Goal: Information Seeking & Learning: Learn about a topic

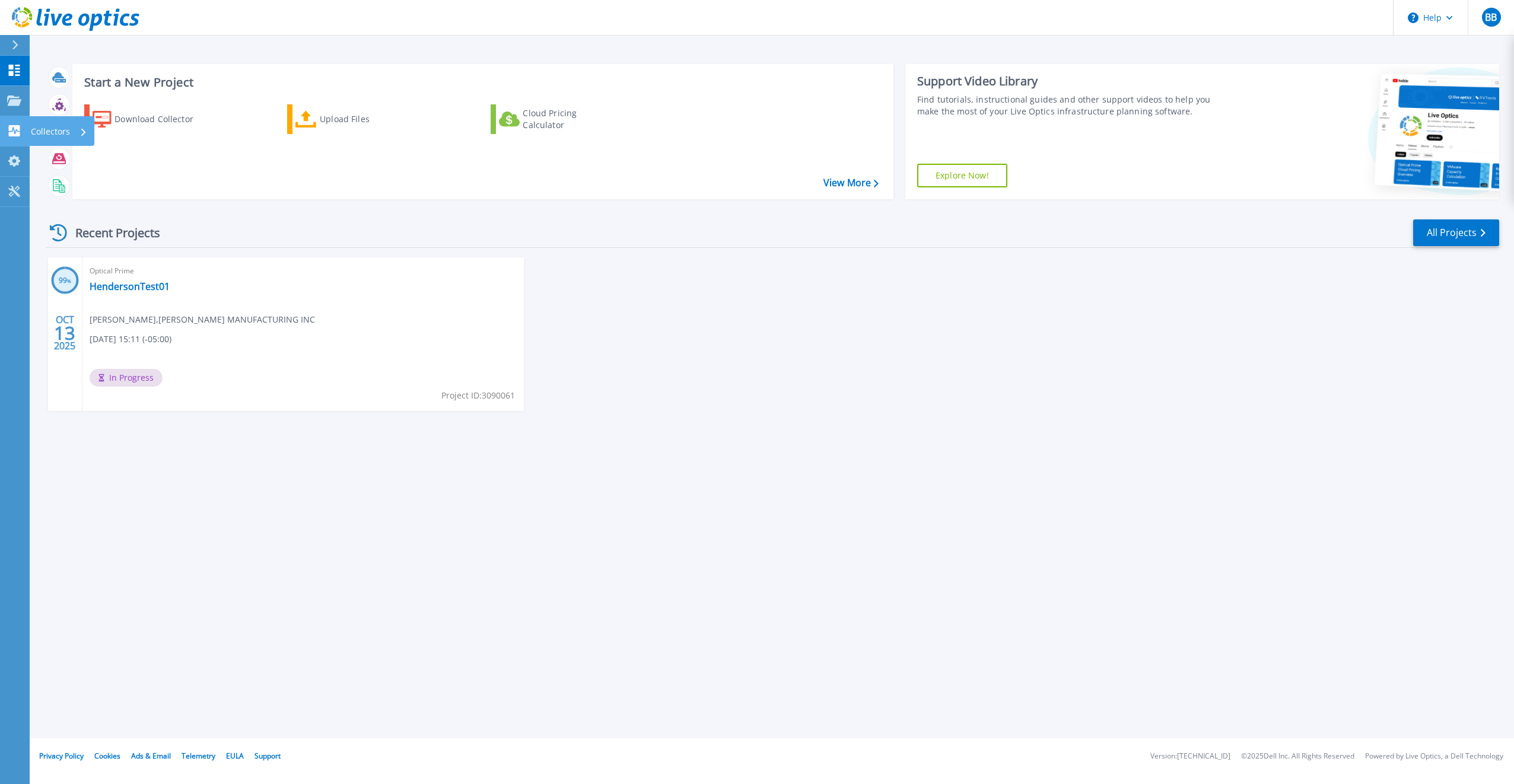
click at [9, 130] on icon at bounding box center [14, 130] width 11 height 11
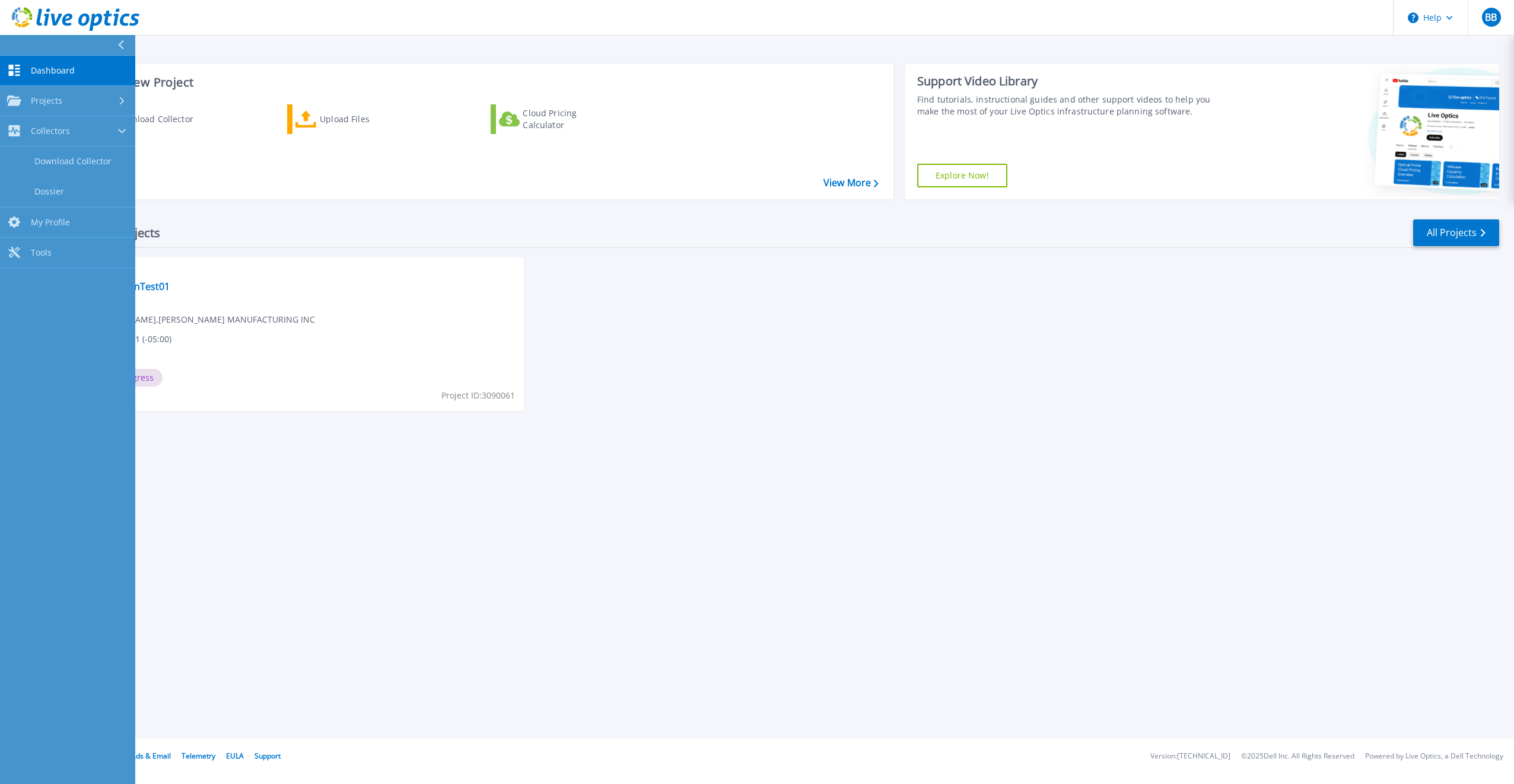
click at [336, 196] on div "Start a New Project Download Collector Upload Files Cloud Pricing Calculator Vi…" at bounding box center [483, 132] width 821 height 135
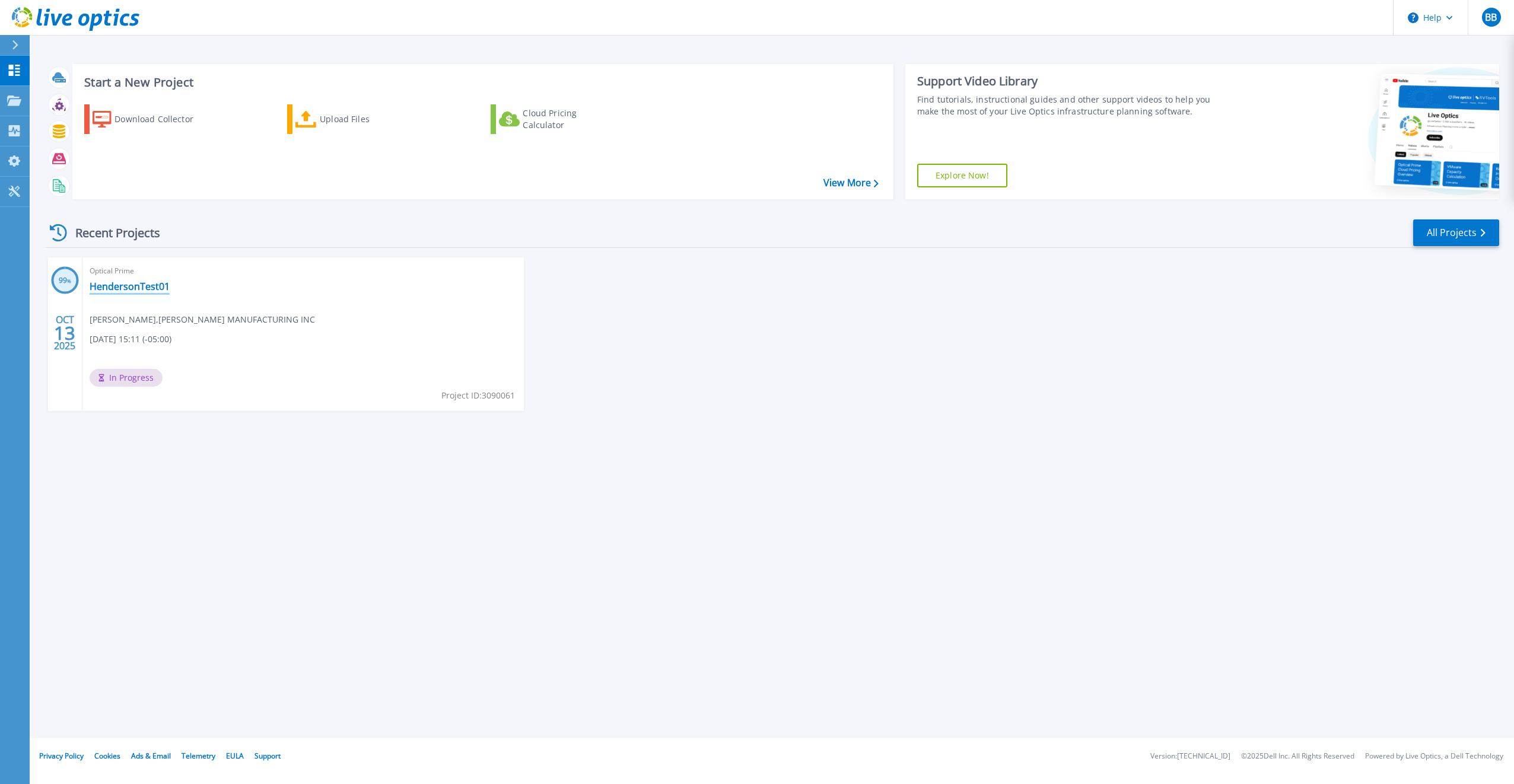
click at [153, 291] on link "HendersonTest01" at bounding box center [130, 287] width 80 height 12
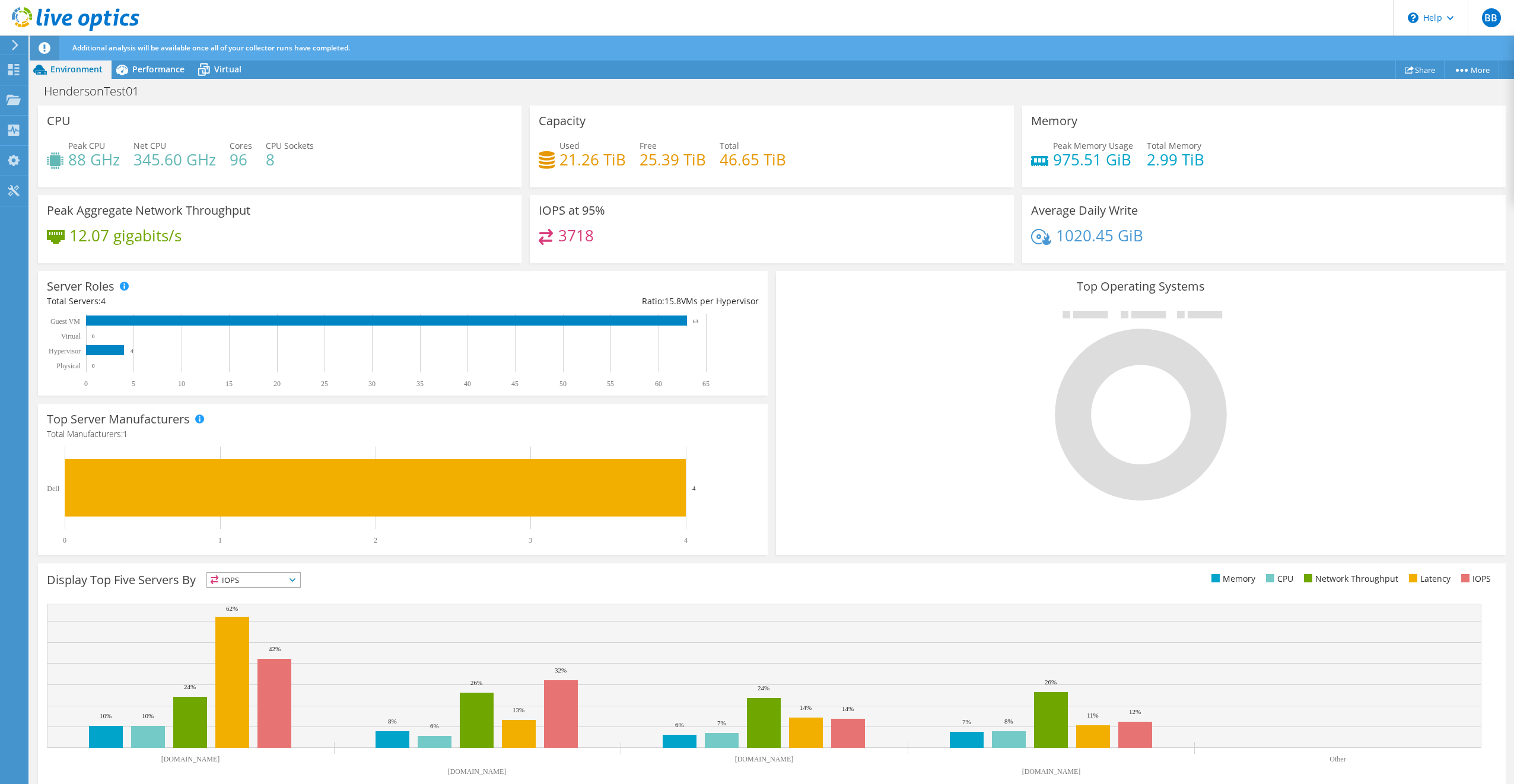
scroll to position [77, 0]
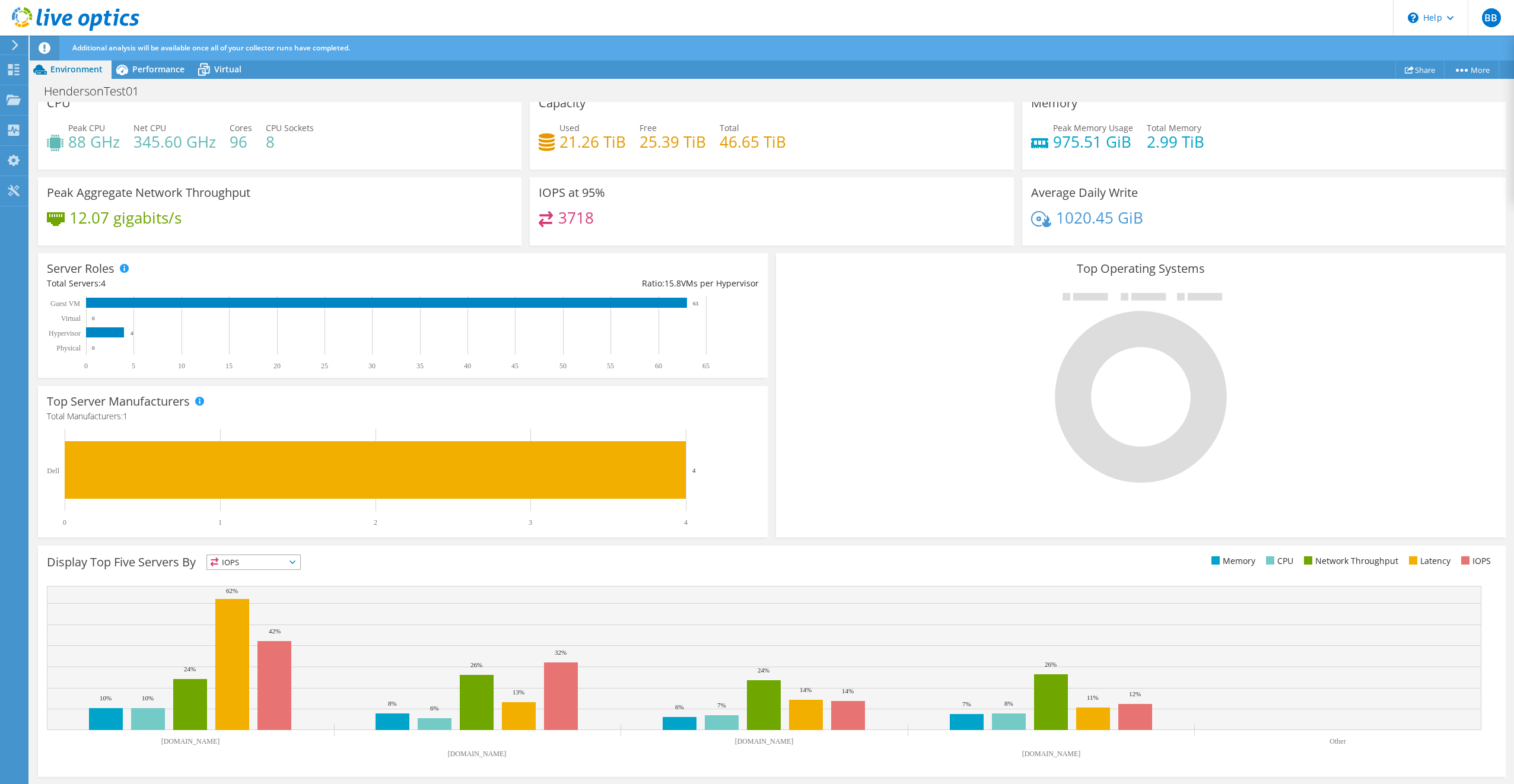
click at [274, 559] on span "IOPS" at bounding box center [253, 561] width 93 height 14
click at [402, 542] on div "This graph will display once collector runs have completed Display Top Five Ser…" at bounding box center [772, 661] width 1476 height 239
click at [227, 620] on rect at bounding box center [232, 664] width 34 height 131
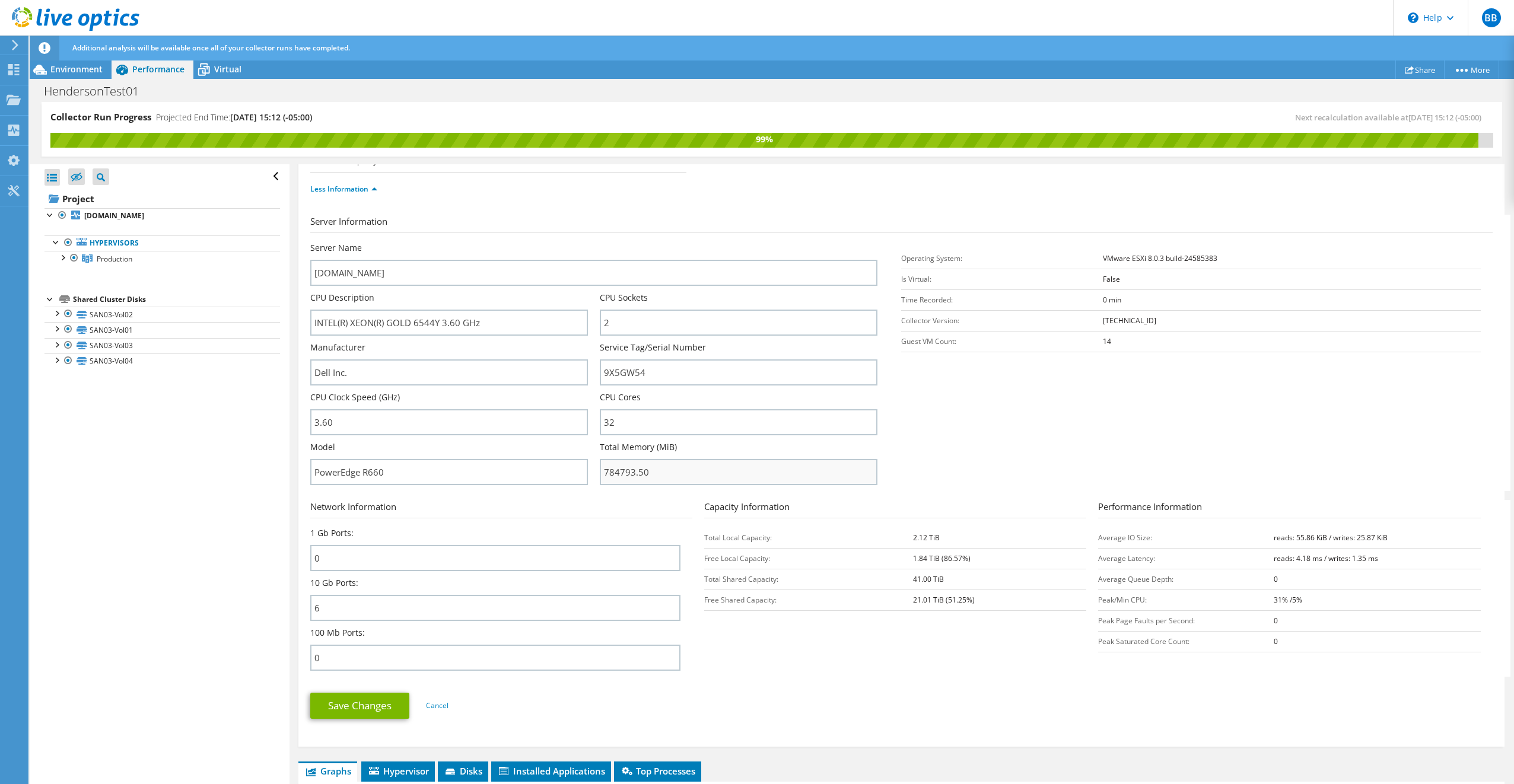
scroll to position [585, 0]
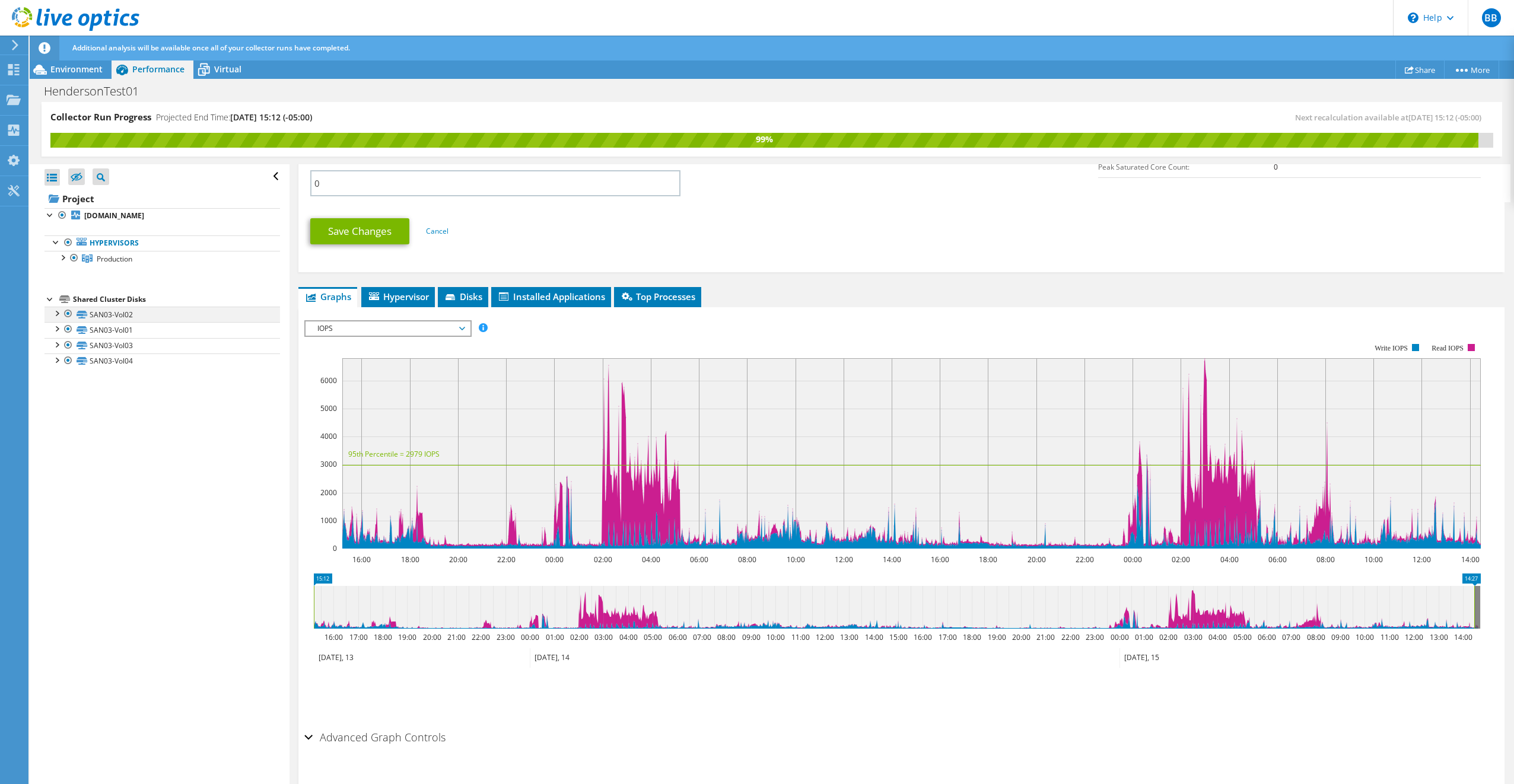
click at [56, 309] on div at bounding box center [56, 313] width 12 height 12
click at [84, 66] on span "Environment" at bounding box center [76, 69] width 52 height 11
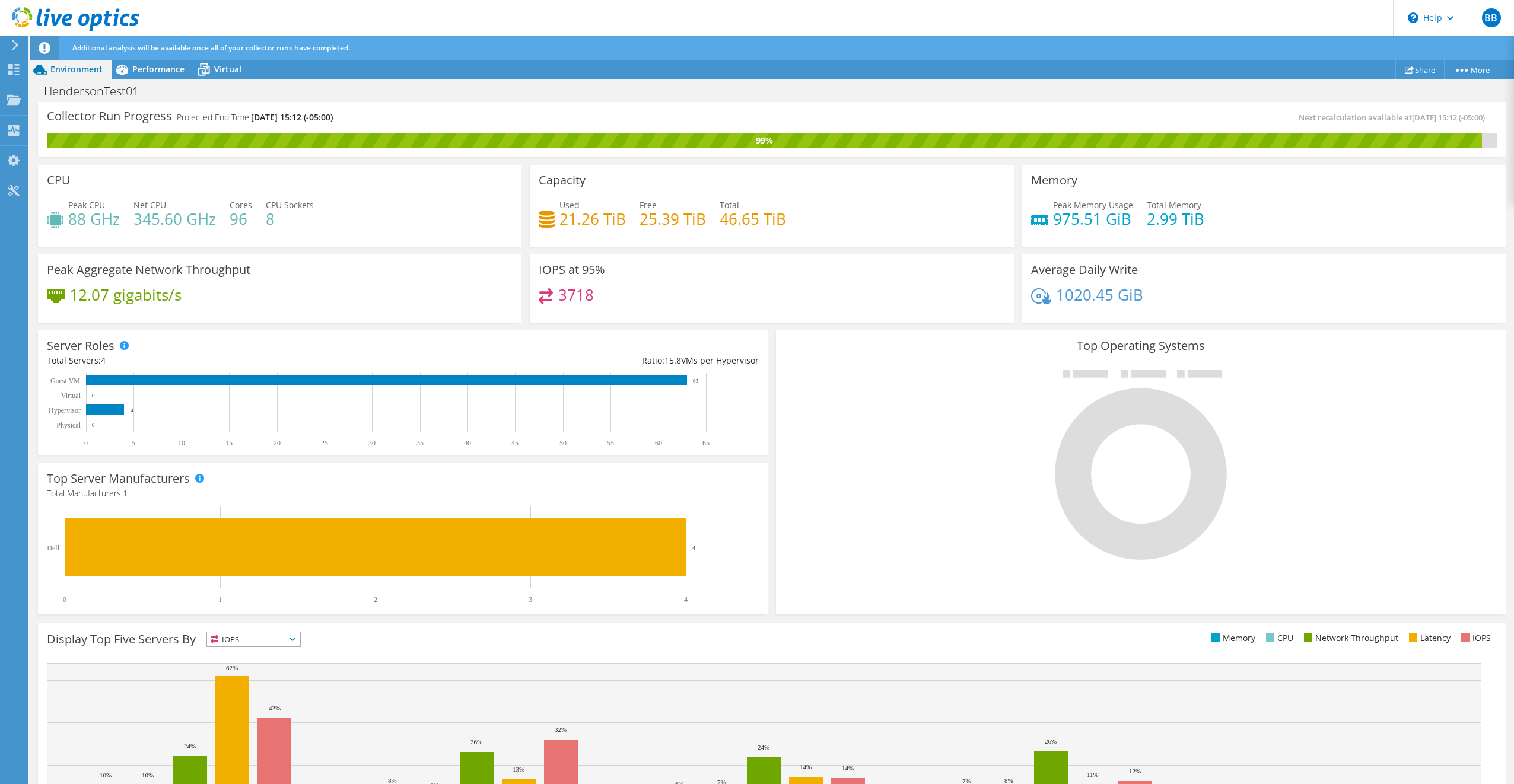
click at [240, 79] on div "HendersonTest01 Print" at bounding box center [772, 90] width 1485 height 23
click at [234, 71] on span "Virtual" at bounding box center [227, 69] width 27 height 11
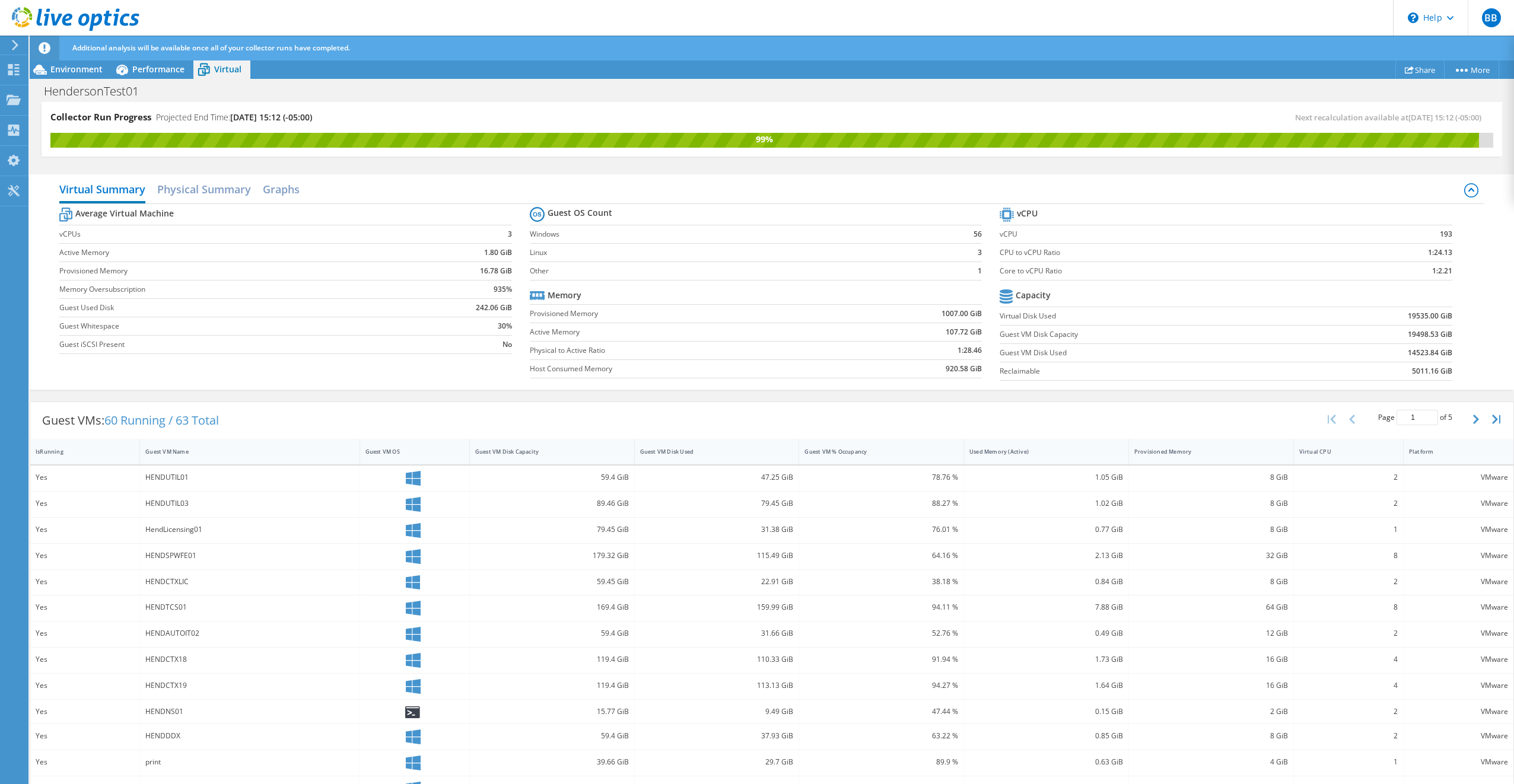
scroll to position [59, 0]
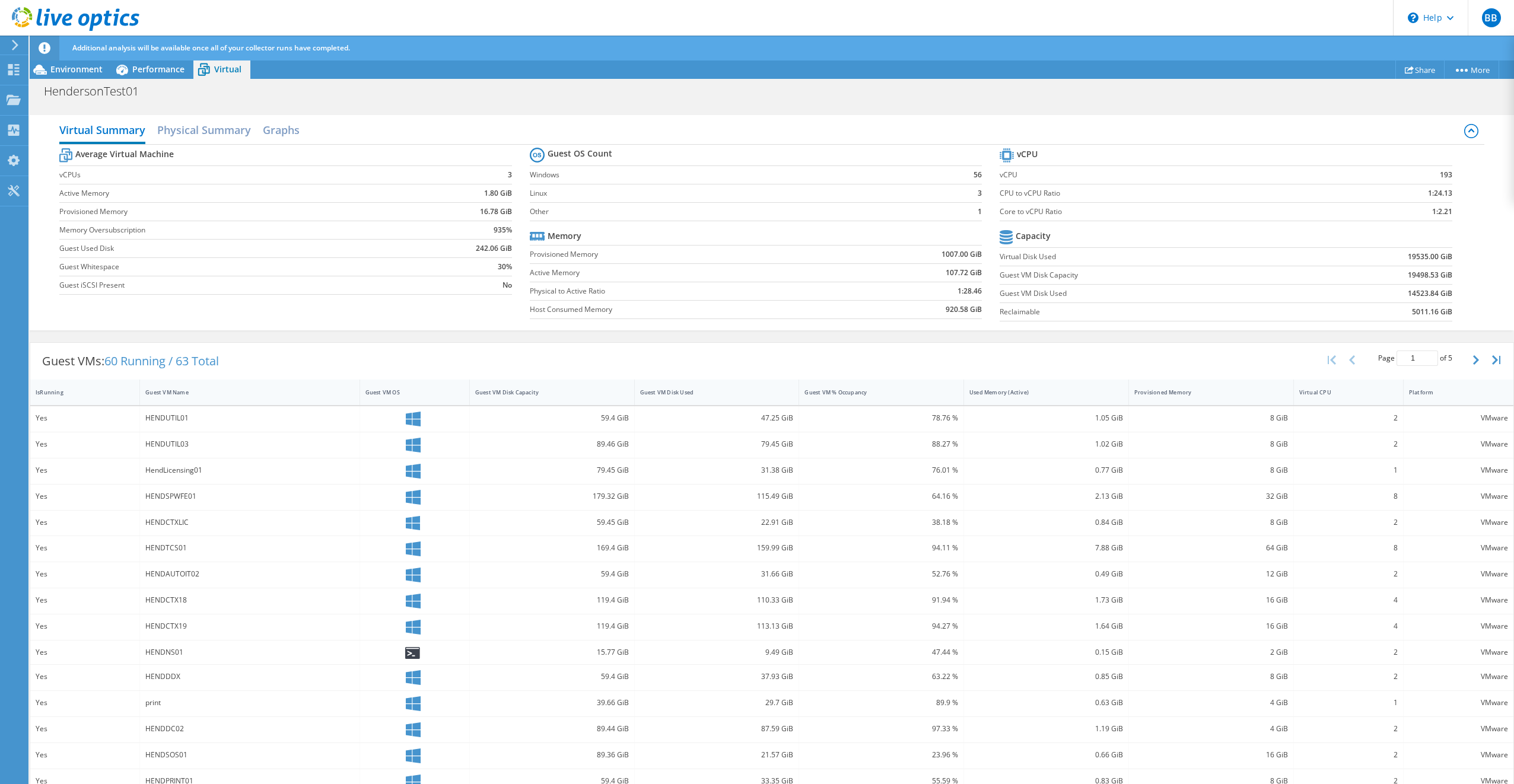
click at [217, 114] on div "Virtual Summary Physical Summary Graphs Average Virtual Machine vCPUs 3 Active …" at bounding box center [772, 223] width 1485 height 227
click at [215, 129] on h2 "Physical Summary" at bounding box center [204, 131] width 94 height 26
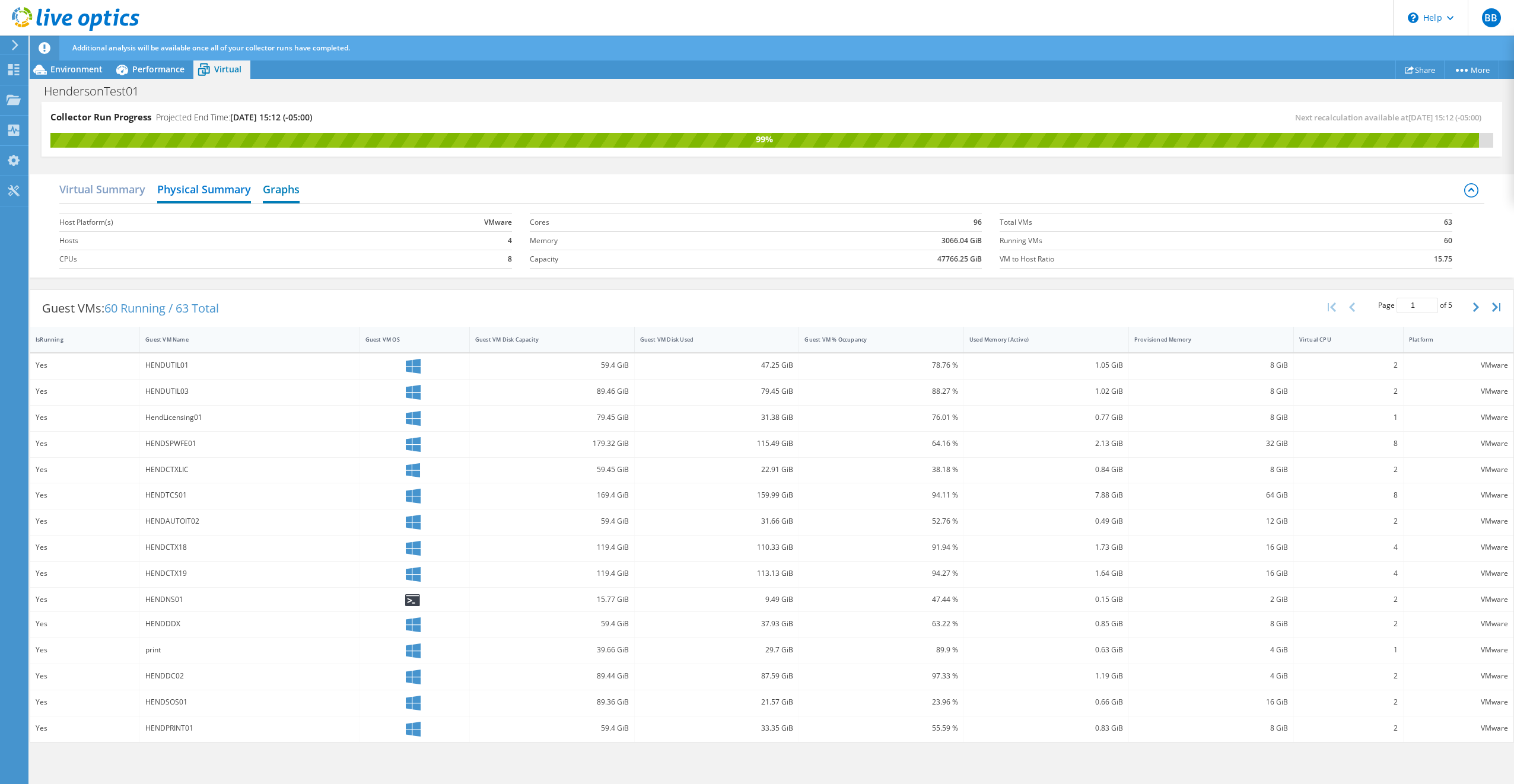
click at [271, 185] on h2 "Graphs" at bounding box center [281, 190] width 37 height 26
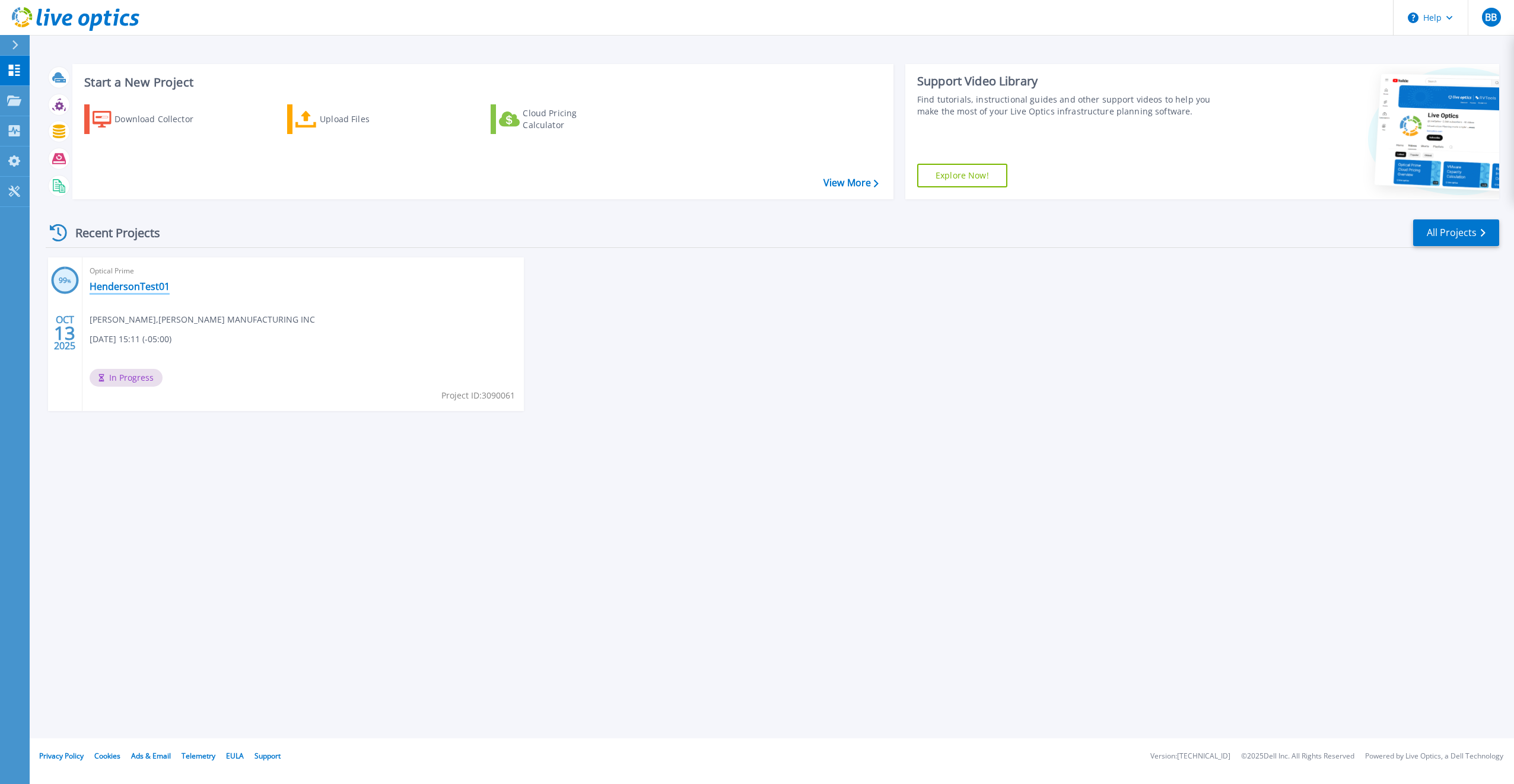
click at [139, 291] on link "HendersonTest01" at bounding box center [130, 287] width 80 height 12
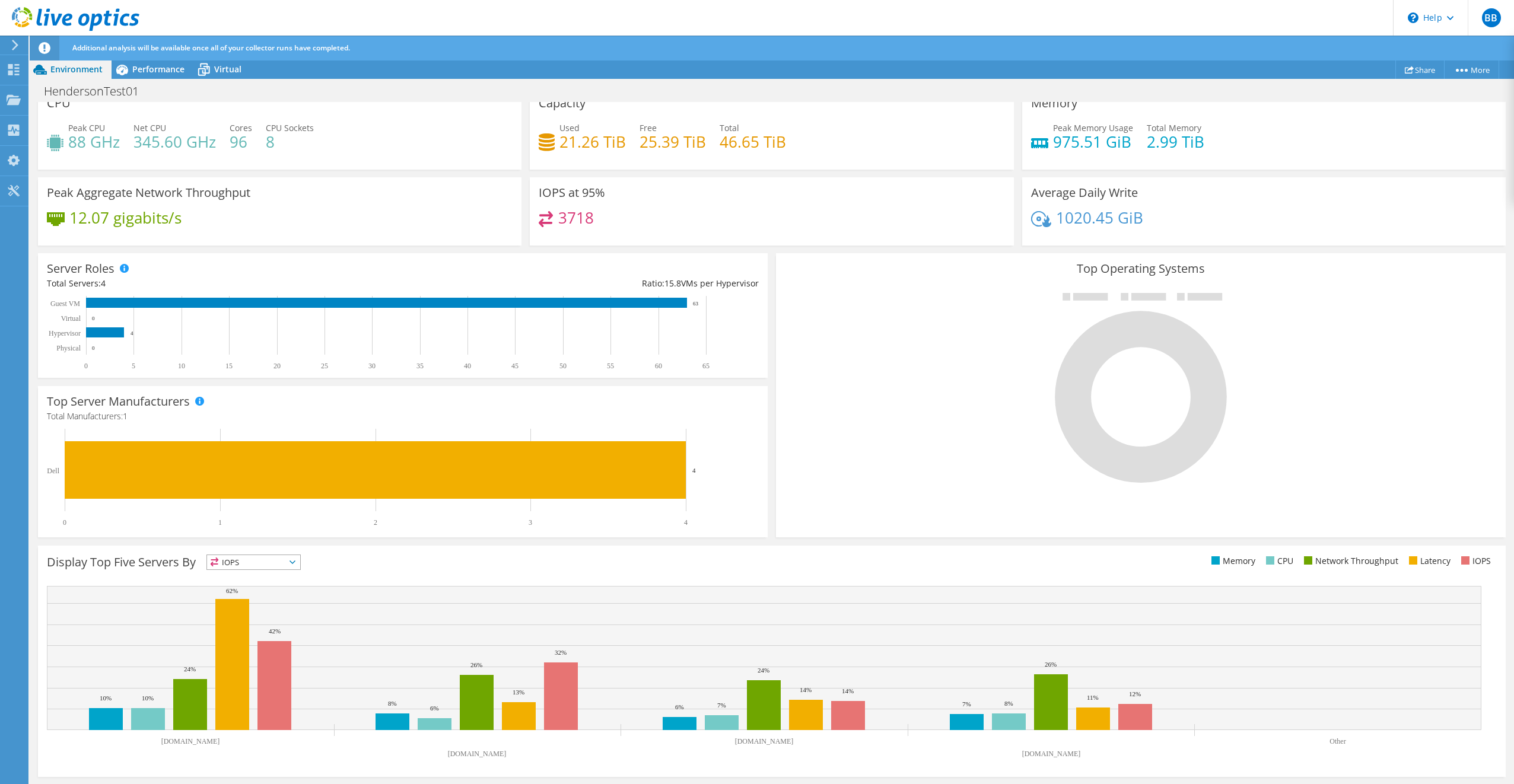
scroll to position [110, 0]
click at [166, 66] on span "Performance" at bounding box center [158, 69] width 52 height 11
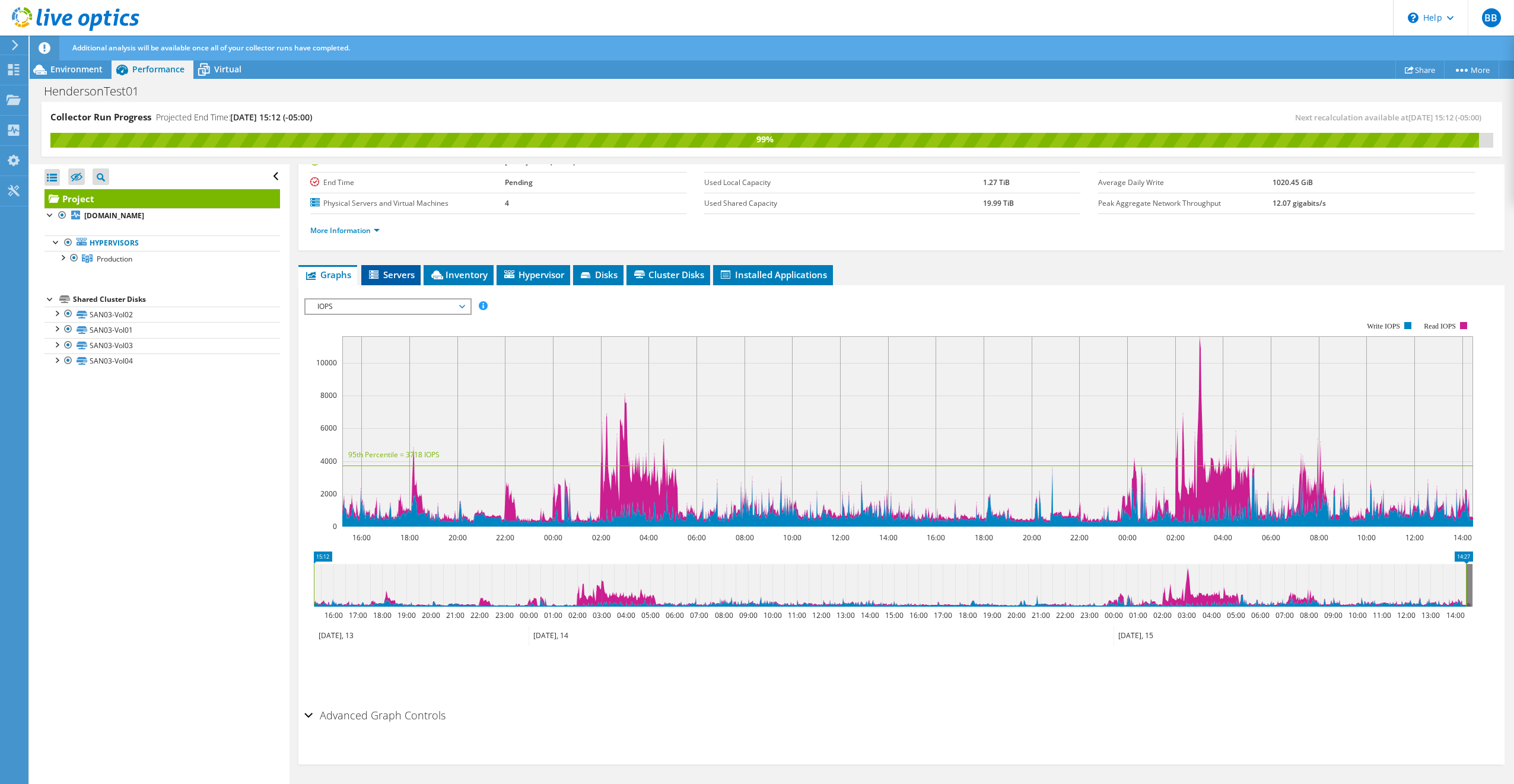
click at [397, 273] on span "Servers" at bounding box center [391, 275] width 47 height 12
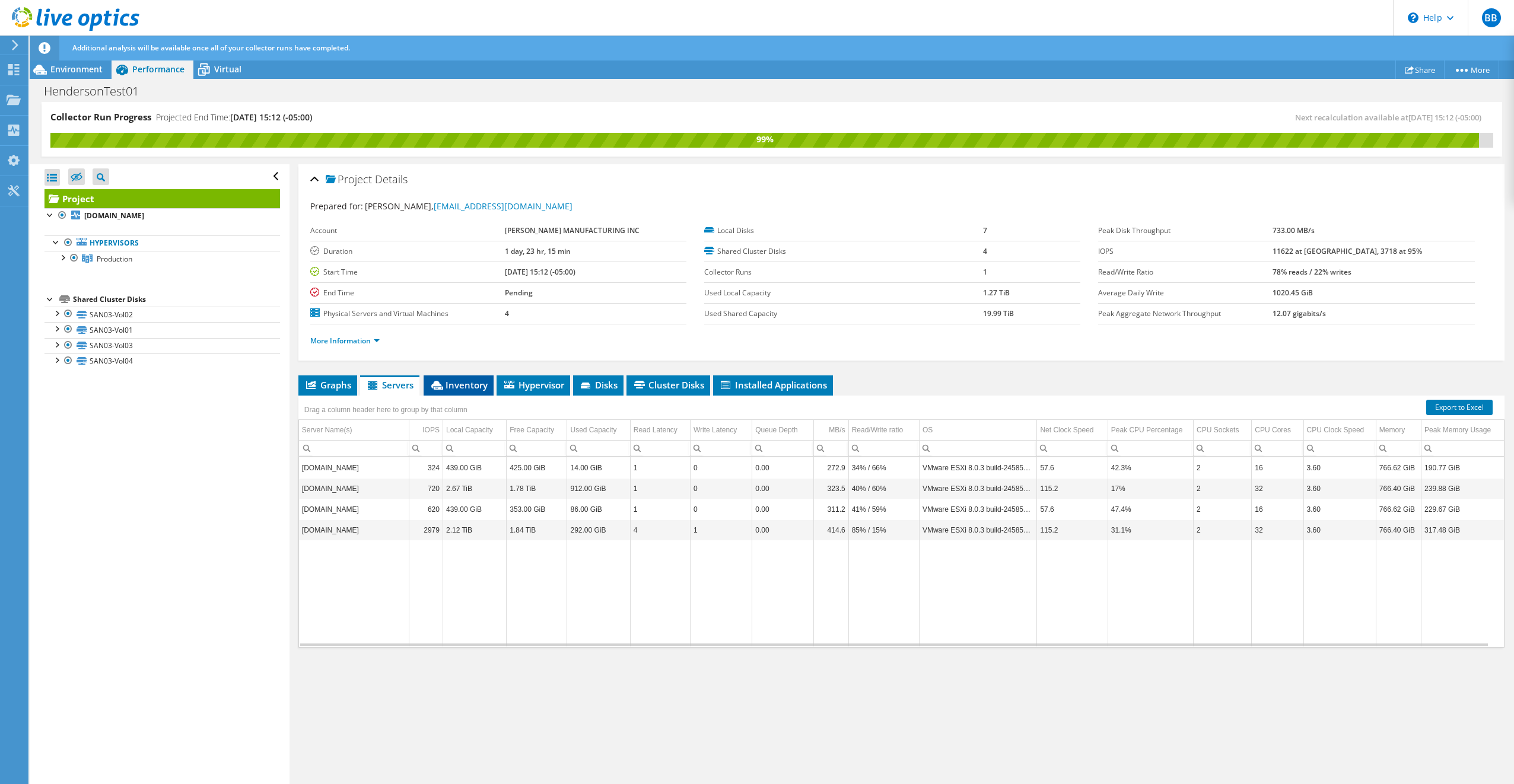
click at [469, 383] on span "Inventory" at bounding box center [458, 385] width 58 height 12
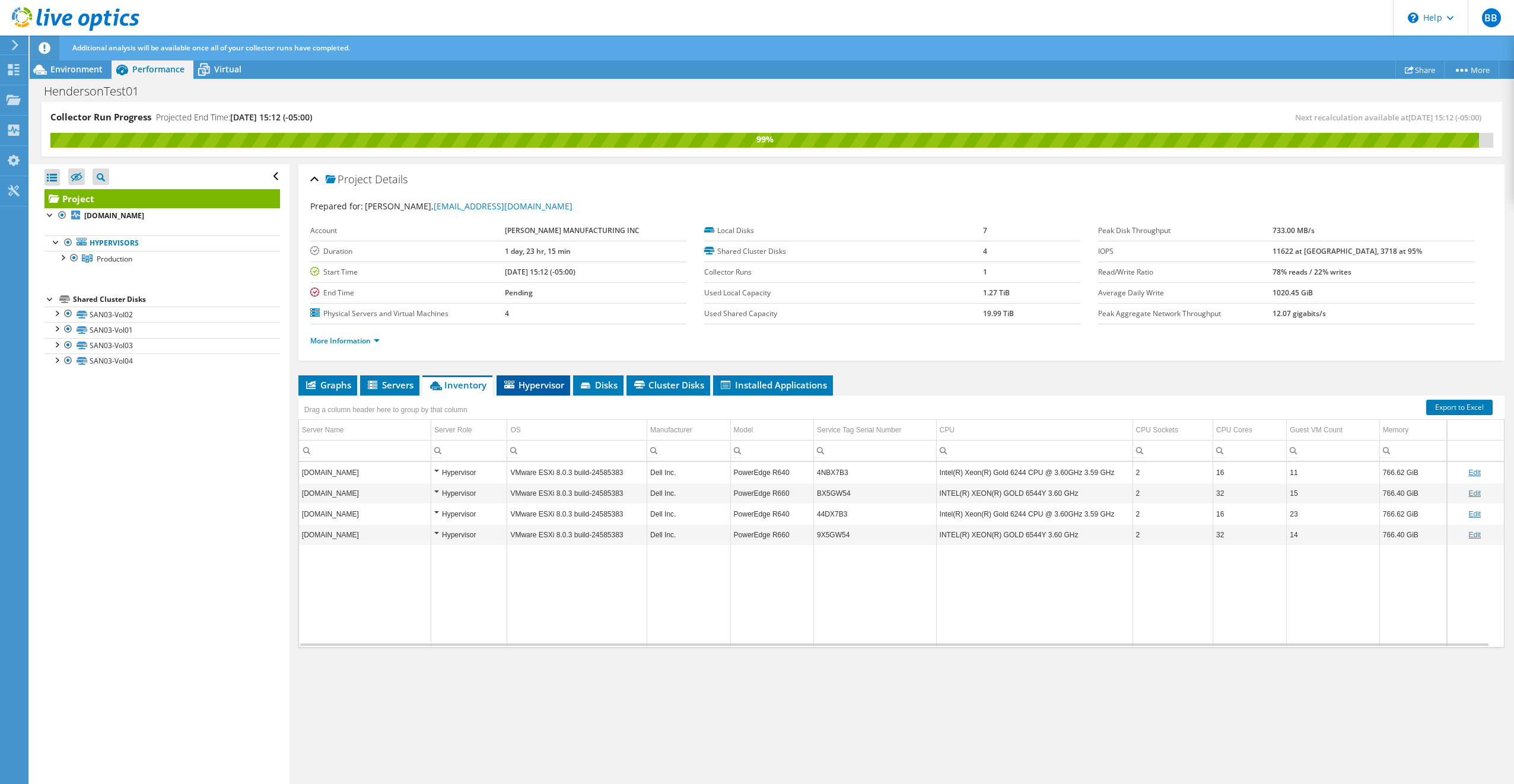
click at [532, 386] on span "Hypervisor" at bounding box center [533, 385] width 62 height 12
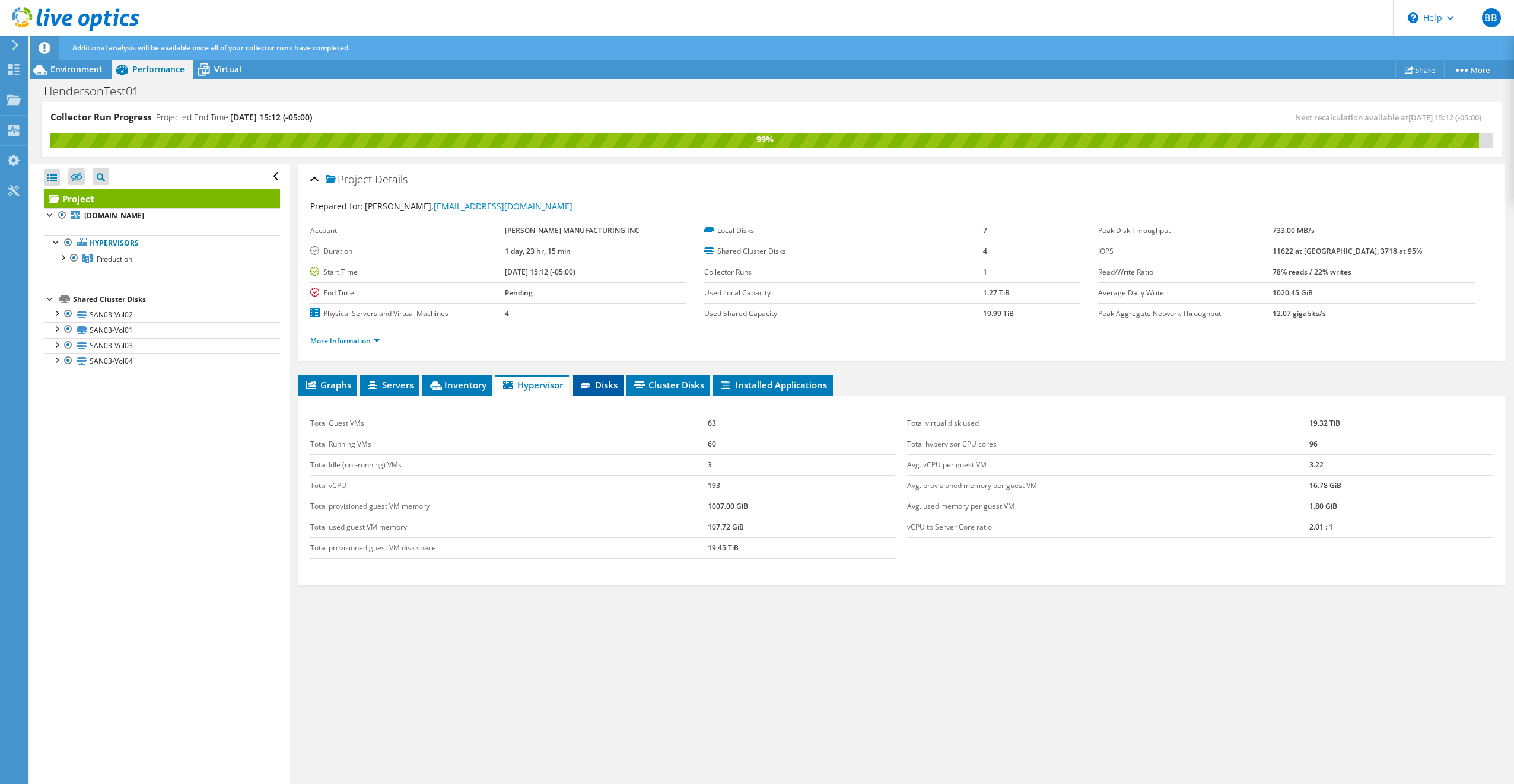
click at [591, 381] on span "Disks" at bounding box center [599, 385] width 39 height 12
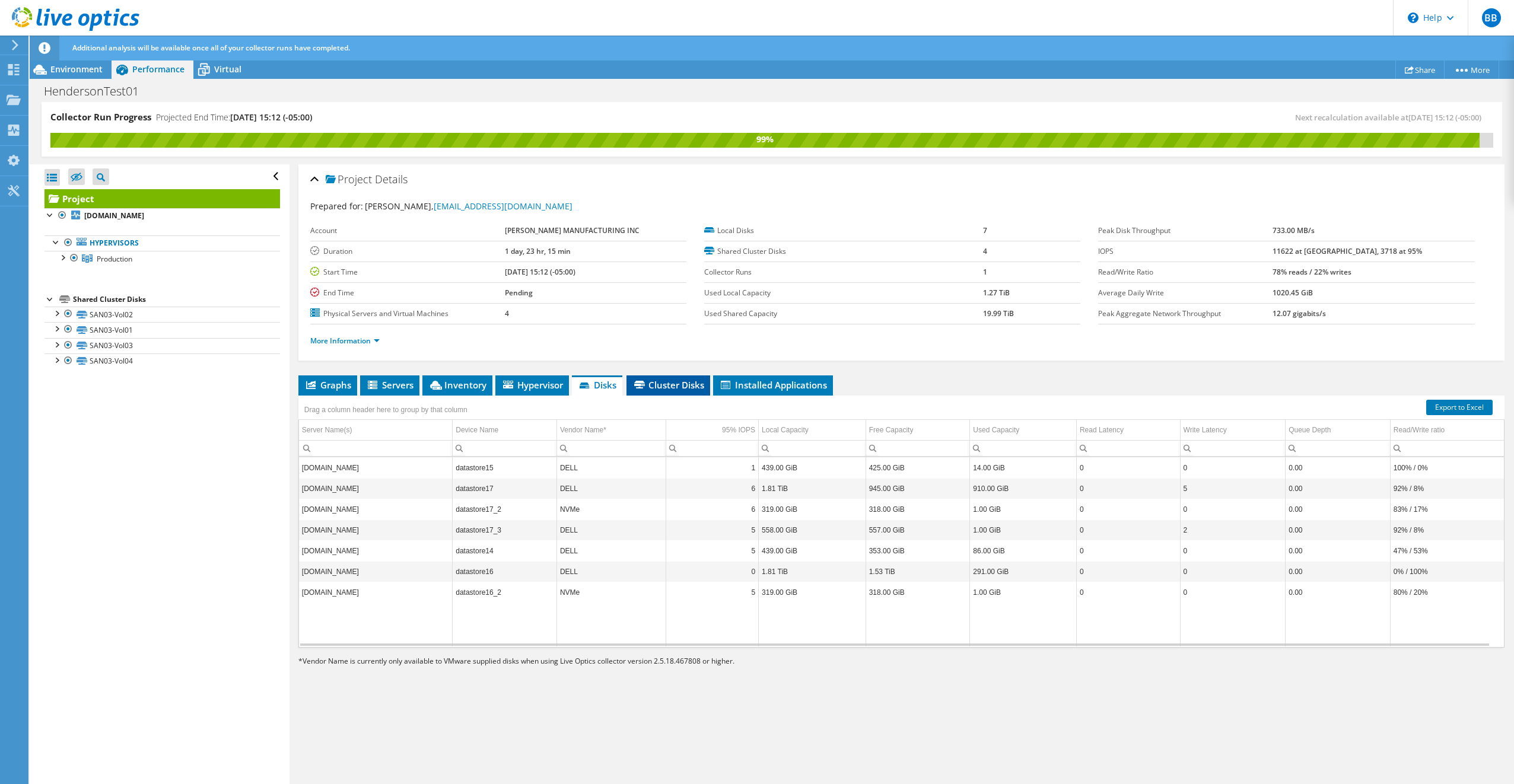
click at [660, 386] on span "Cluster Disks" at bounding box center [668, 385] width 72 height 12
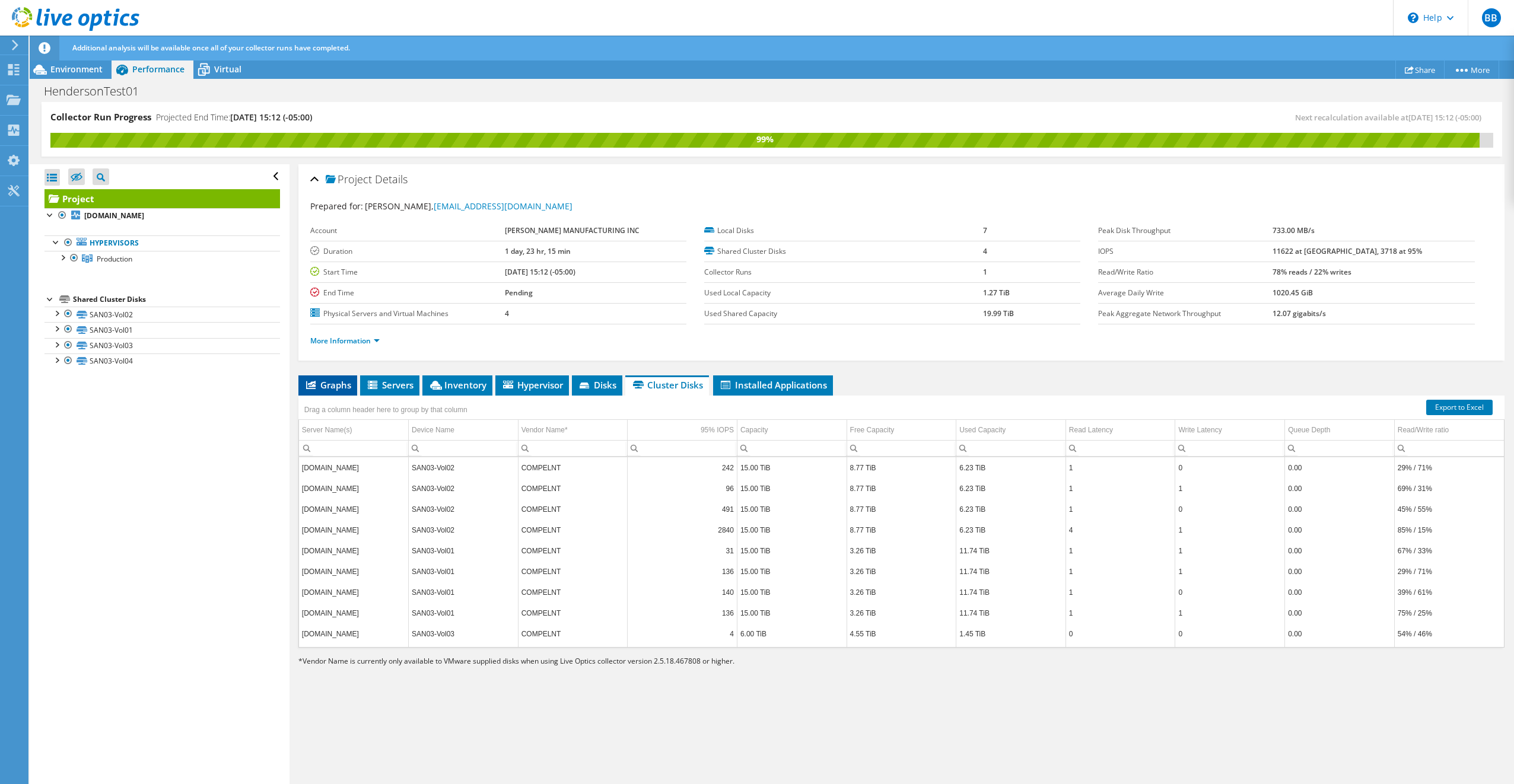
click at [320, 386] on span "Graphs" at bounding box center [328, 385] width 47 height 12
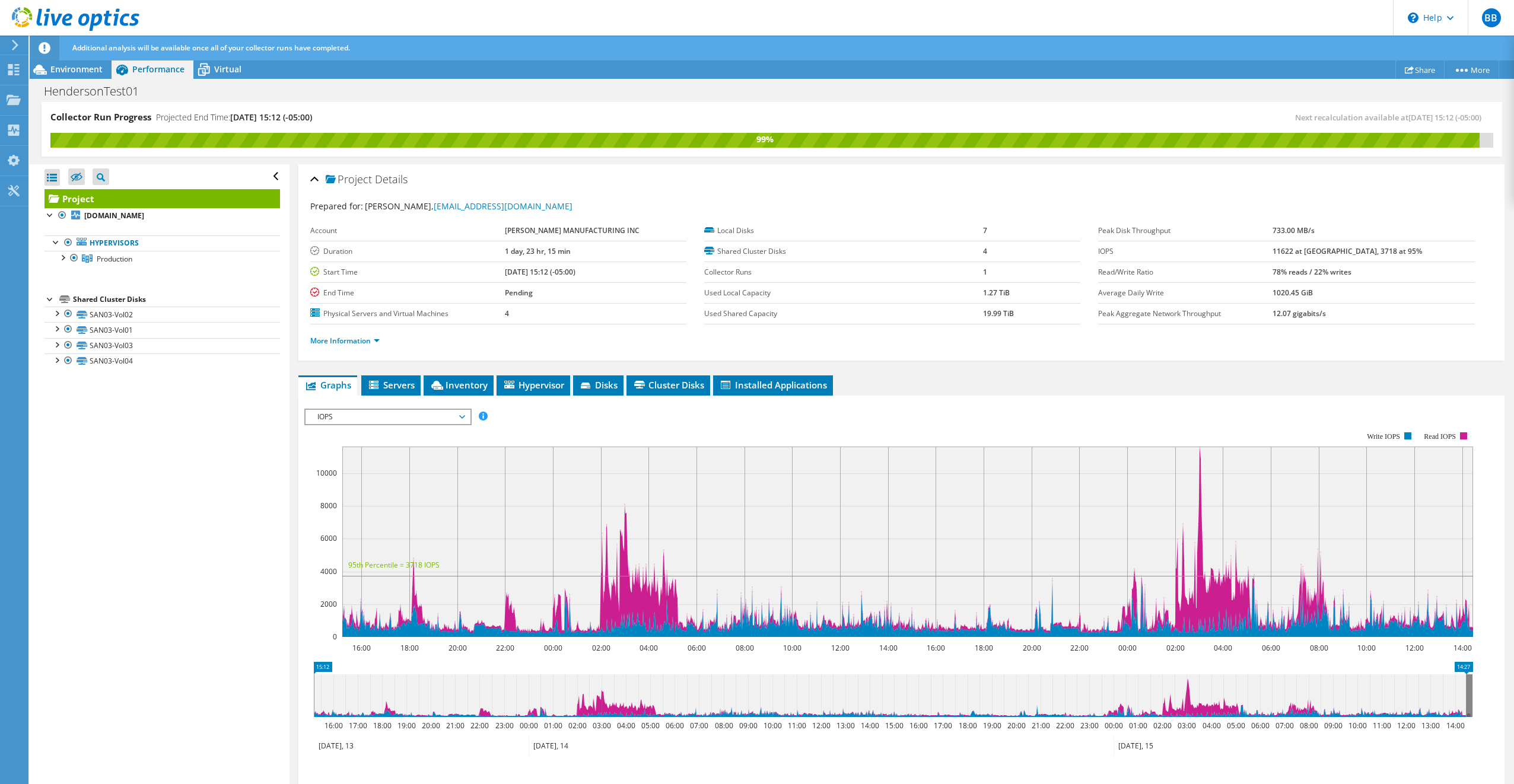
click at [381, 410] on span "IOPS" at bounding box center [388, 416] width 152 height 14
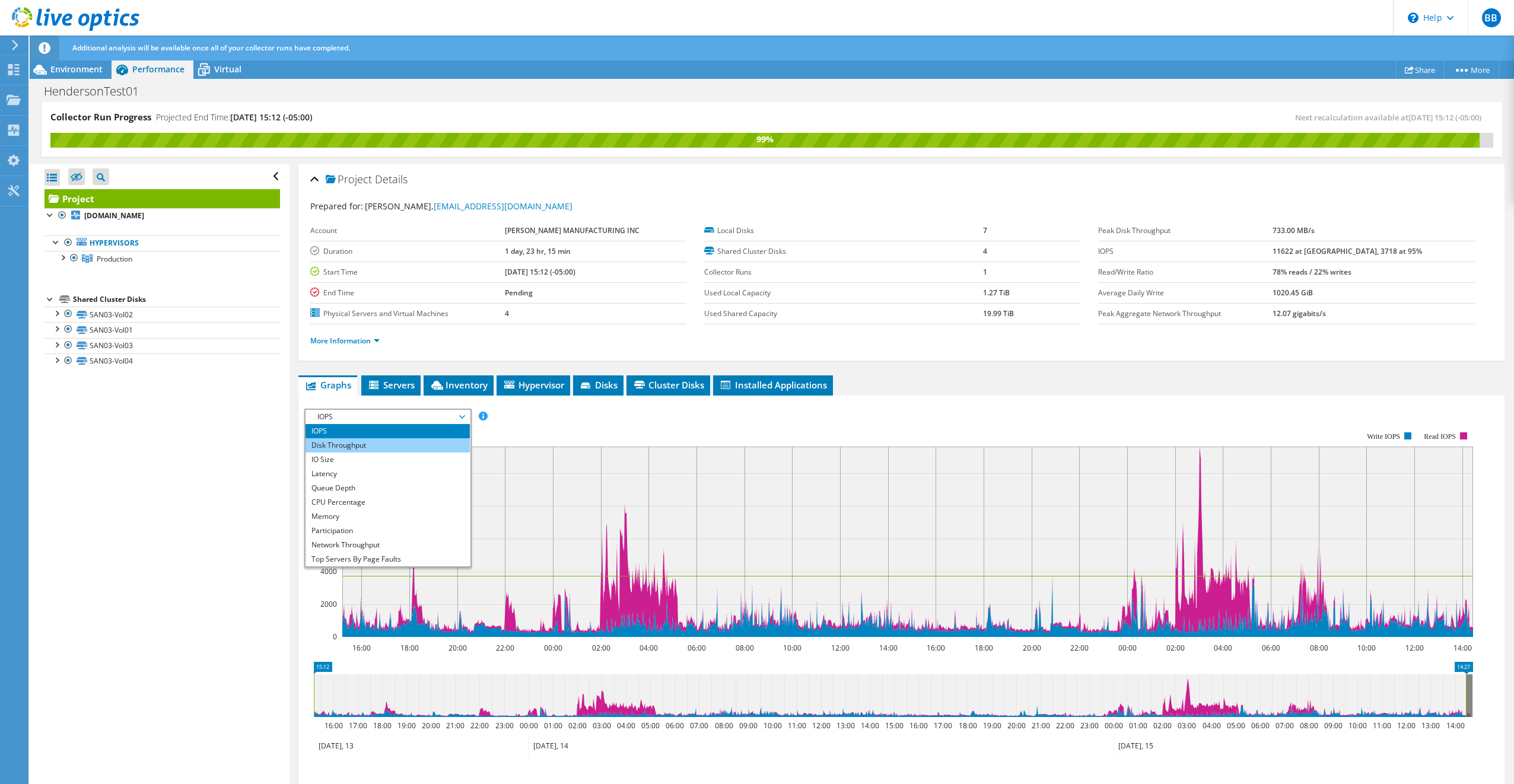
click at [344, 438] on li "Disk Throughput" at bounding box center [388, 445] width 165 height 14
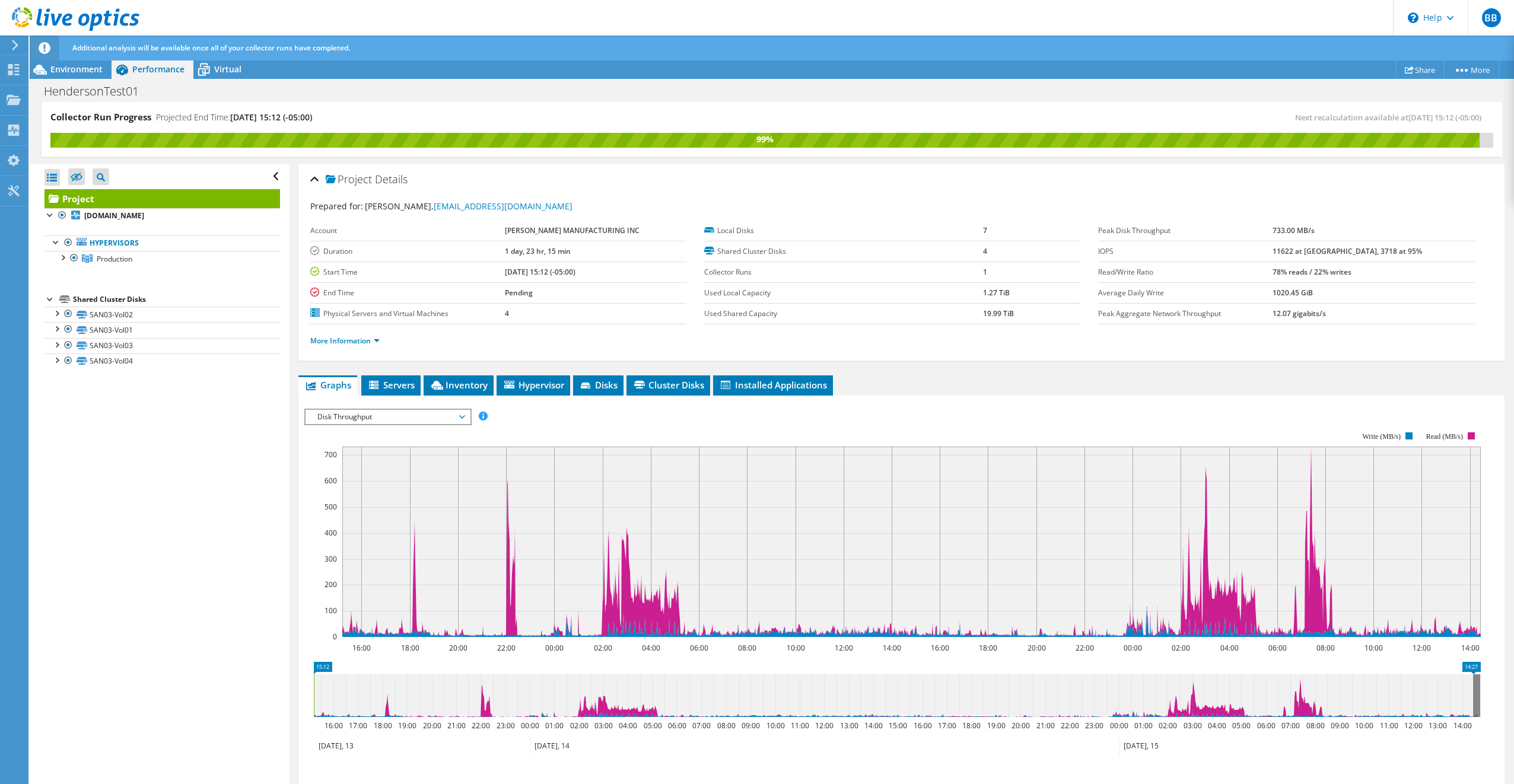
scroll to position [110, 0]
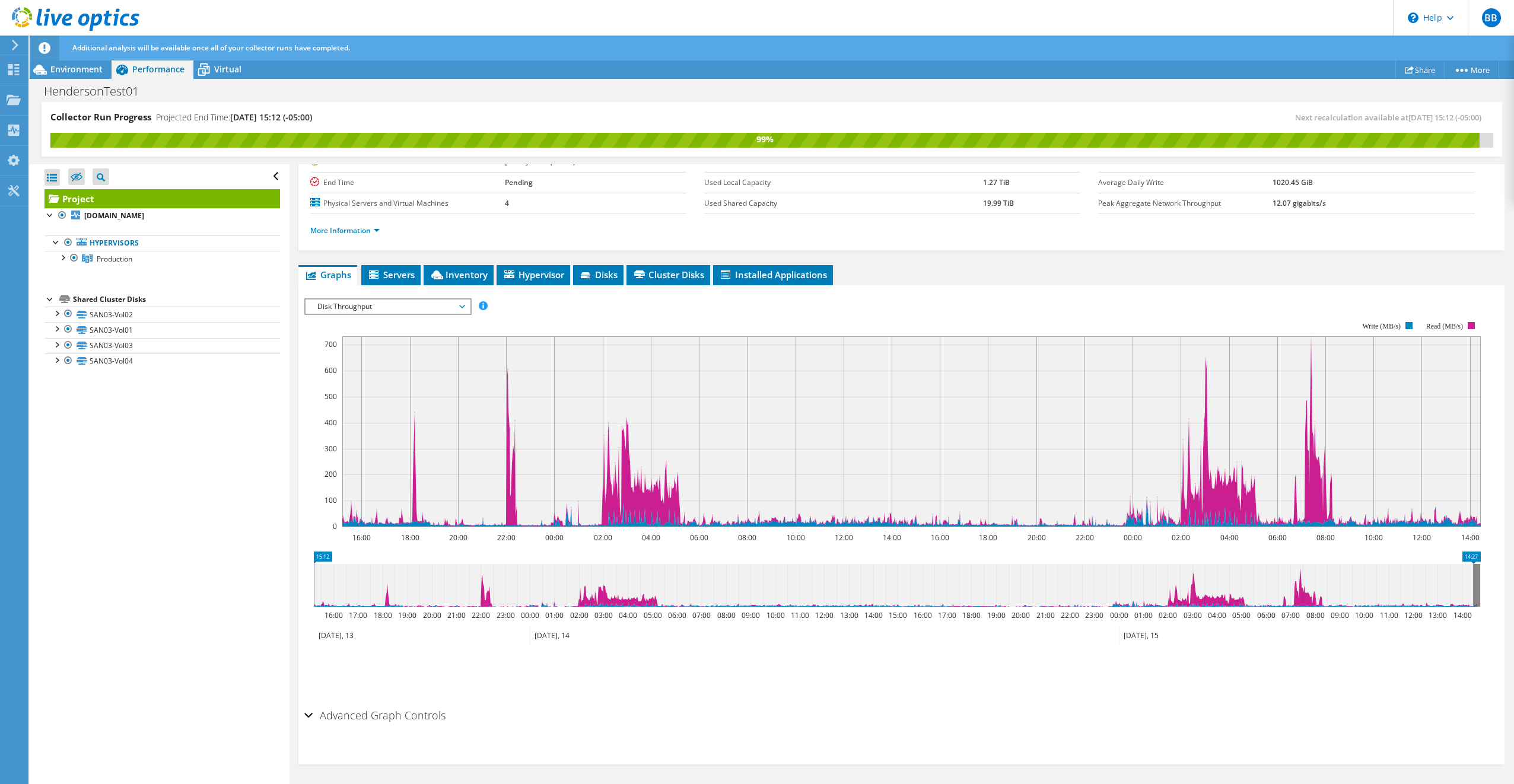
click at [416, 309] on span "Disk Throughput" at bounding box center [388, 306] width 152 height 14
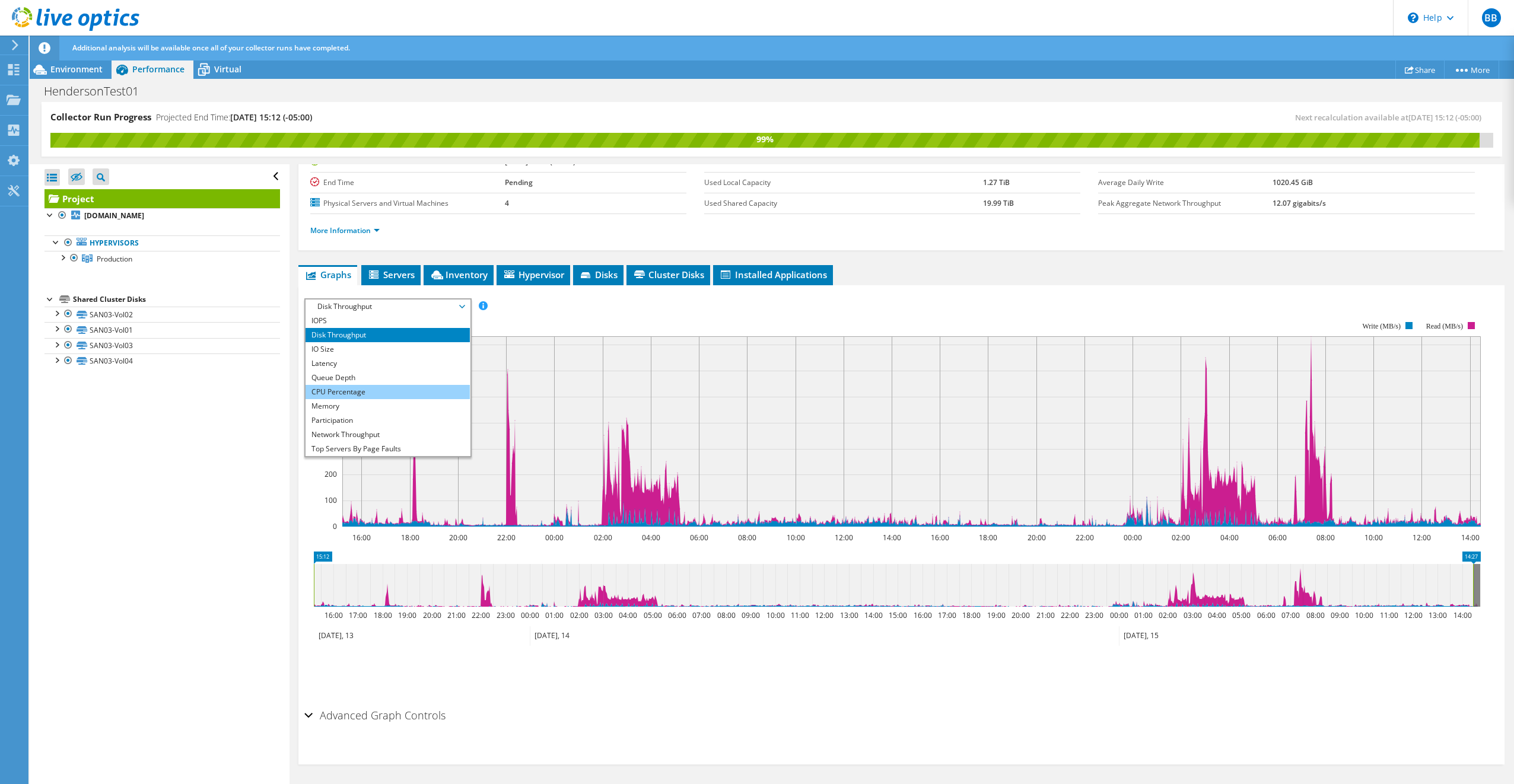
click at [372, 390] on li "CPU Percentage" at bounding box center [388, 392] width 165 height 14
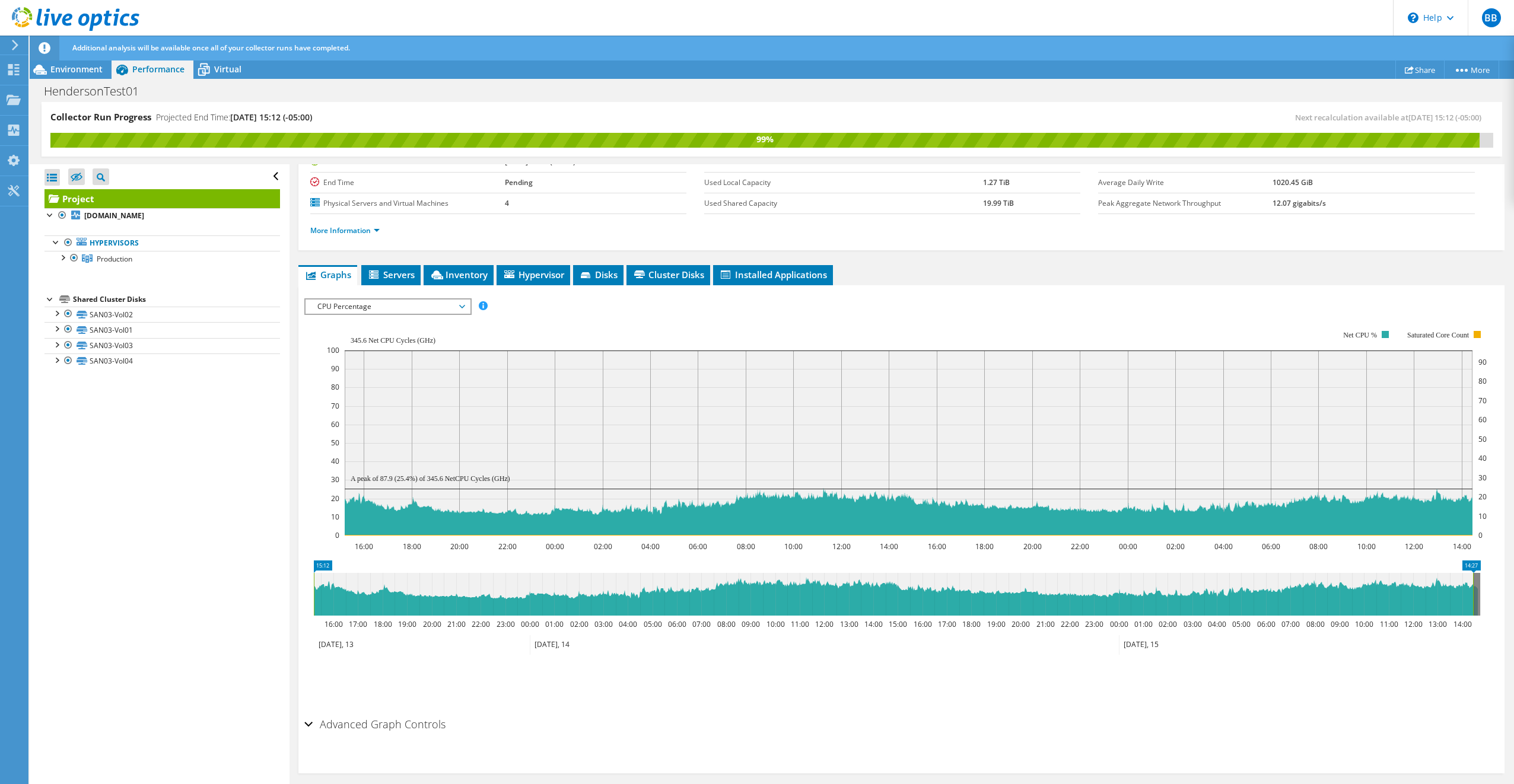
click at [414, 306] on span "CPU Percentage" at bounding box center [388, 306] width 152 height 14
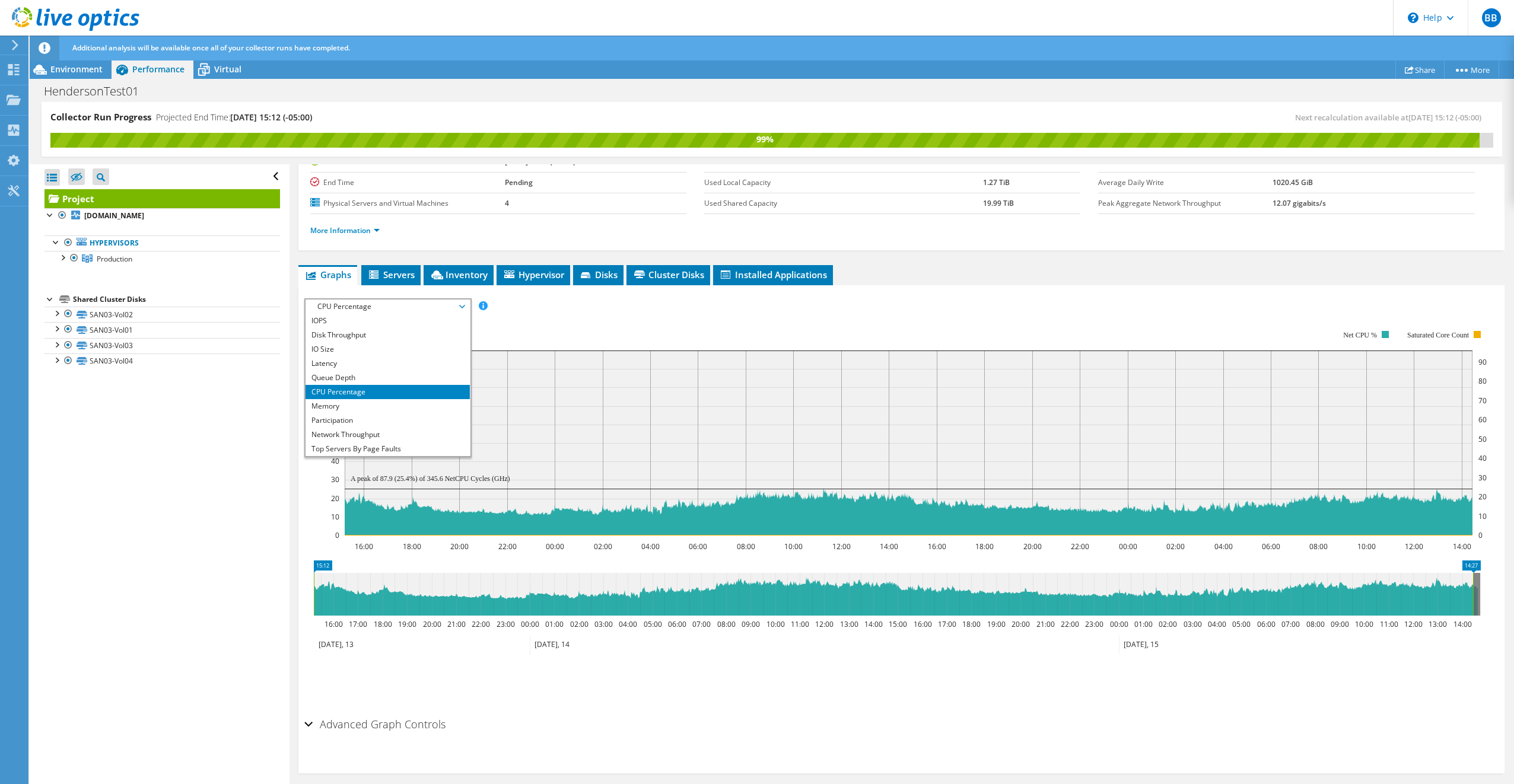
scroll to position [43, 0]
click at [354, 395] on li "Network Throughput" at bounding box center [388, 392] width 165 height 14
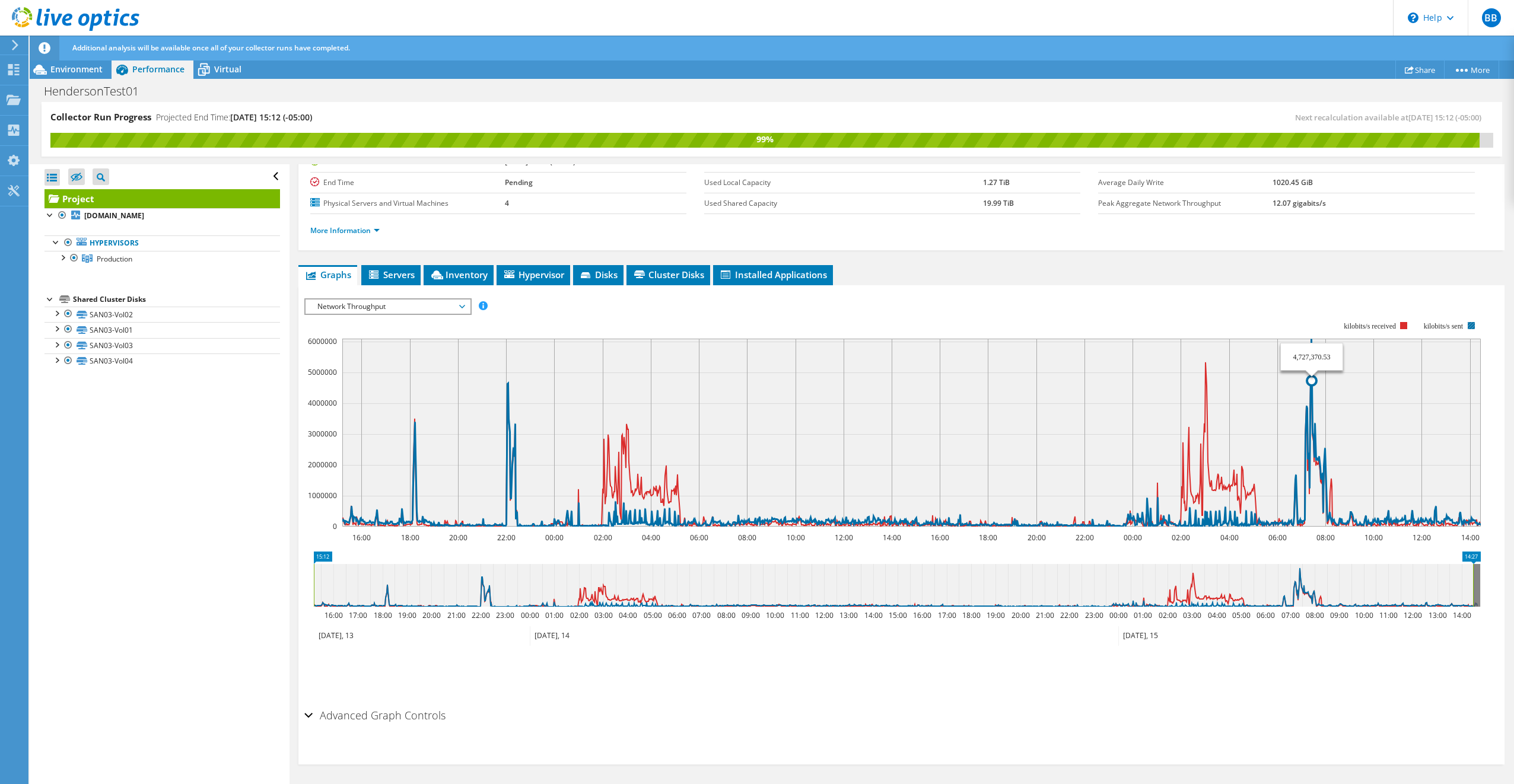
click at [1311, 394] on icon at bounding box center [913, 432] width 1143 height 187
click at [1312, 394] on icon at bounding box center [913, 432] width 1143 height 187
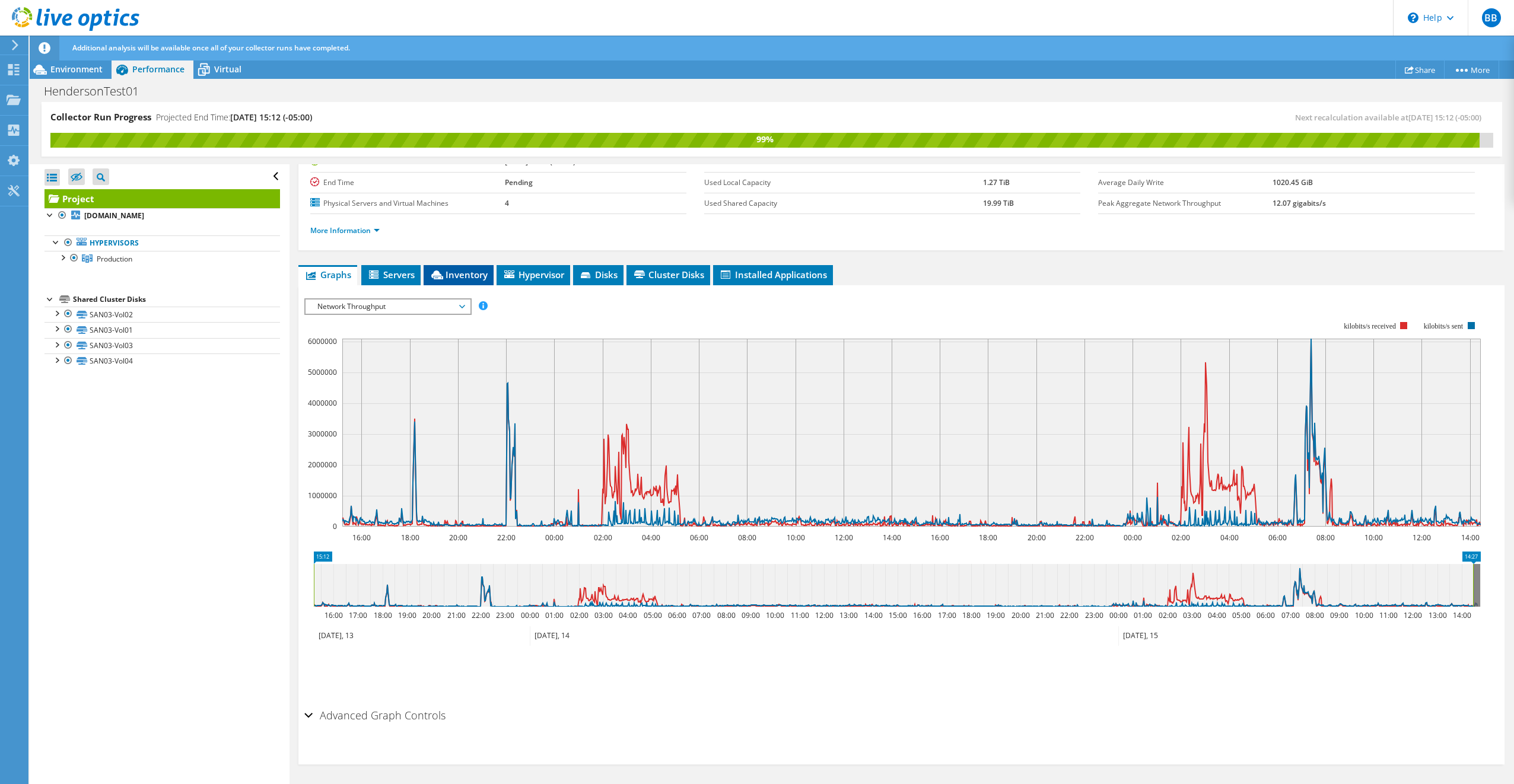
click at [486, 274] on span "Inventory" at bounding box center [458, 275] width 58 height 12
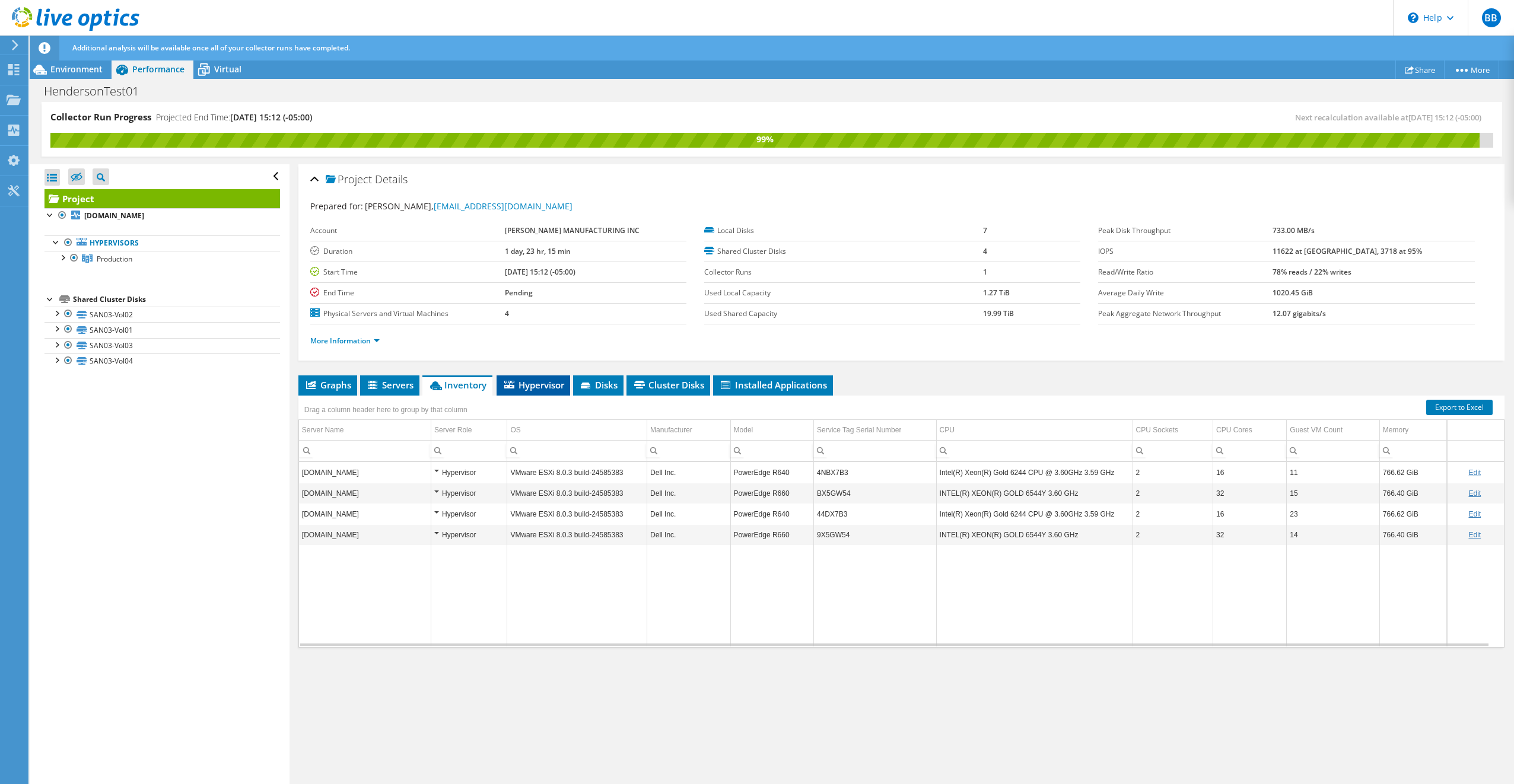
click at [524, 392] on li "Hypervisor" at bounding box center [534, 386] width 74 height 20
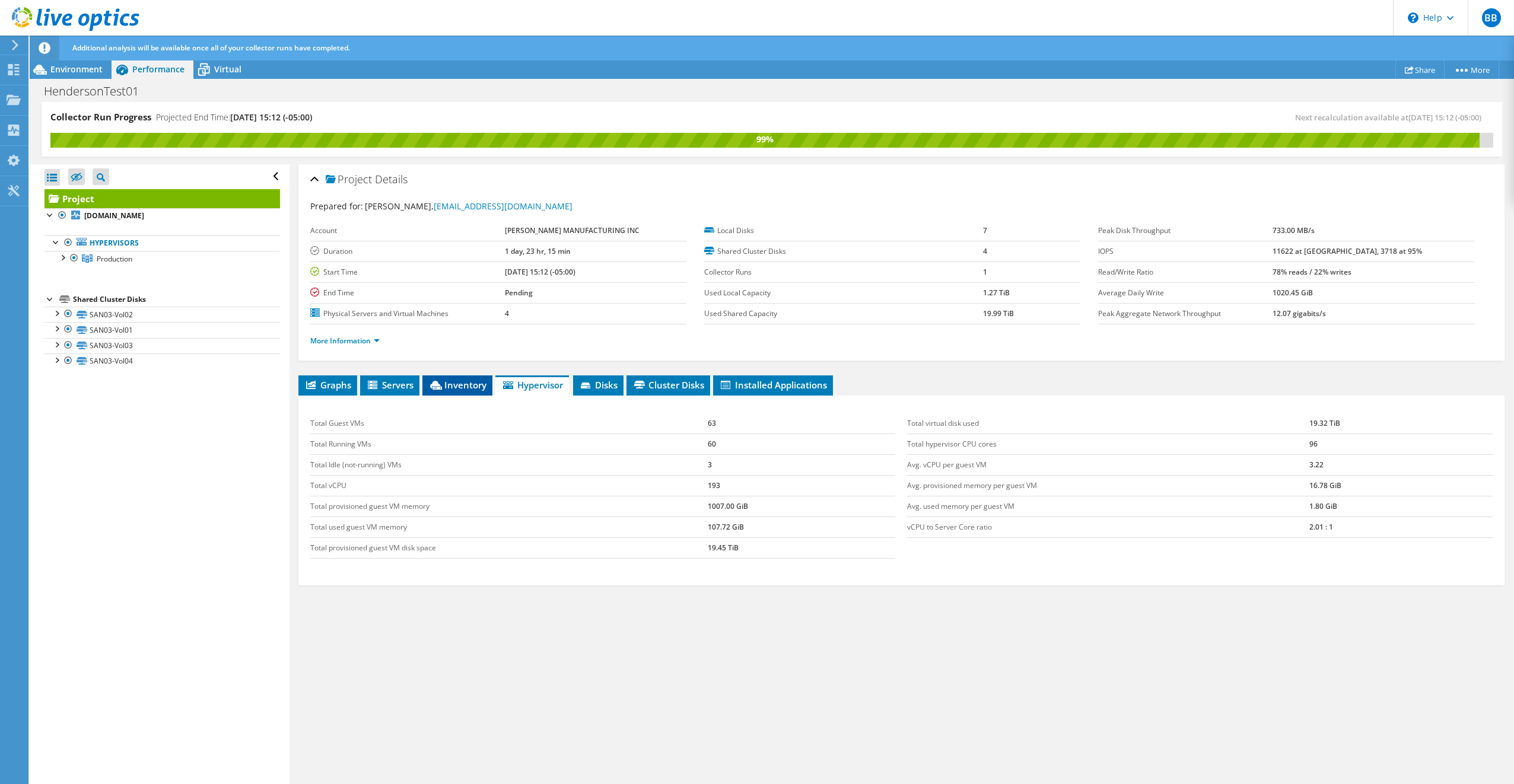
click at [485, 380] on span "Inventory" at bounding box center [457, 385] width 58 height 12
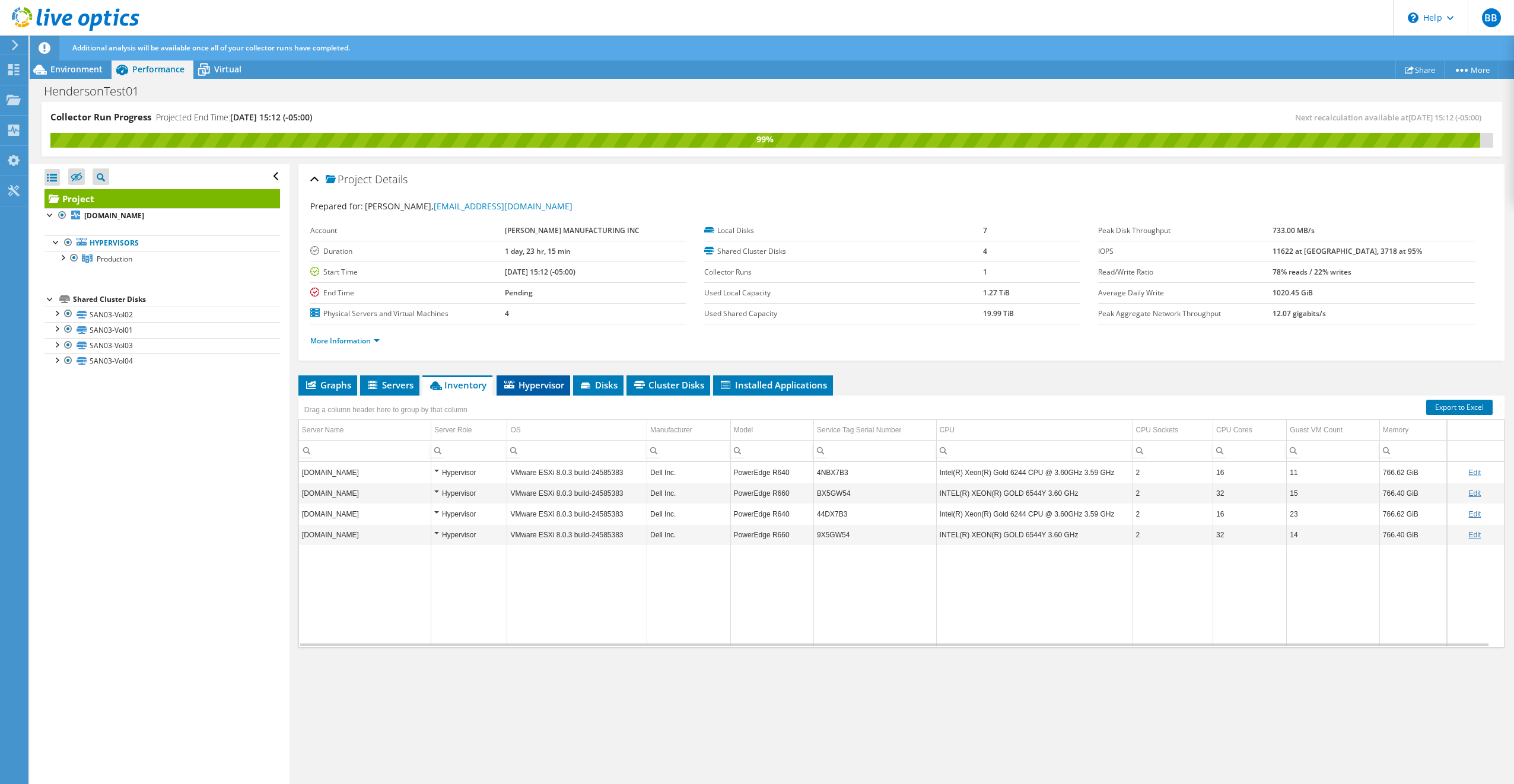
click at [530, 386] on span "Hypervisor" at bounding box center [533, 385] width 62 height 12
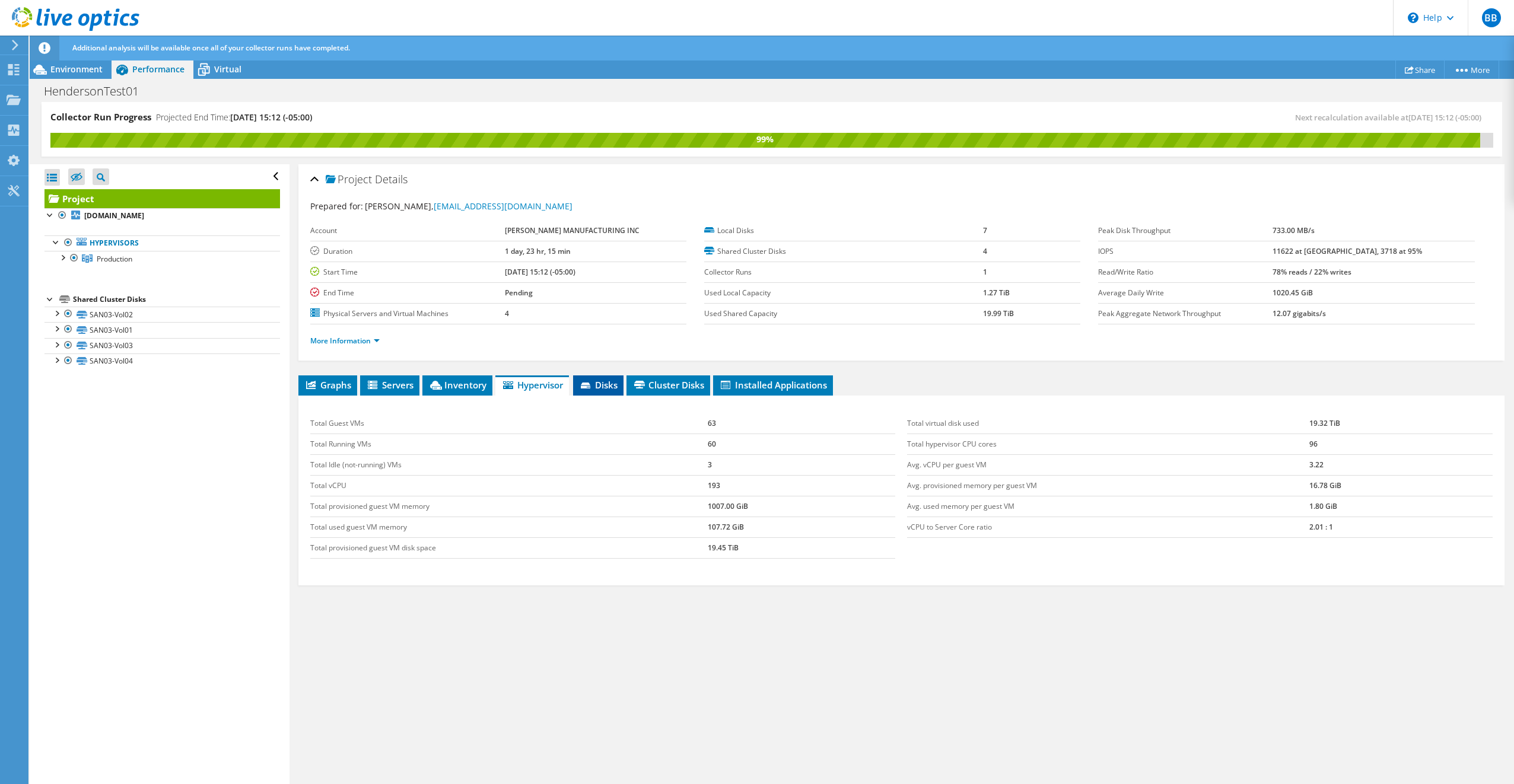
click at [603, 389] on span "Disks" at bounding box center [599, 385] width 39 height 12
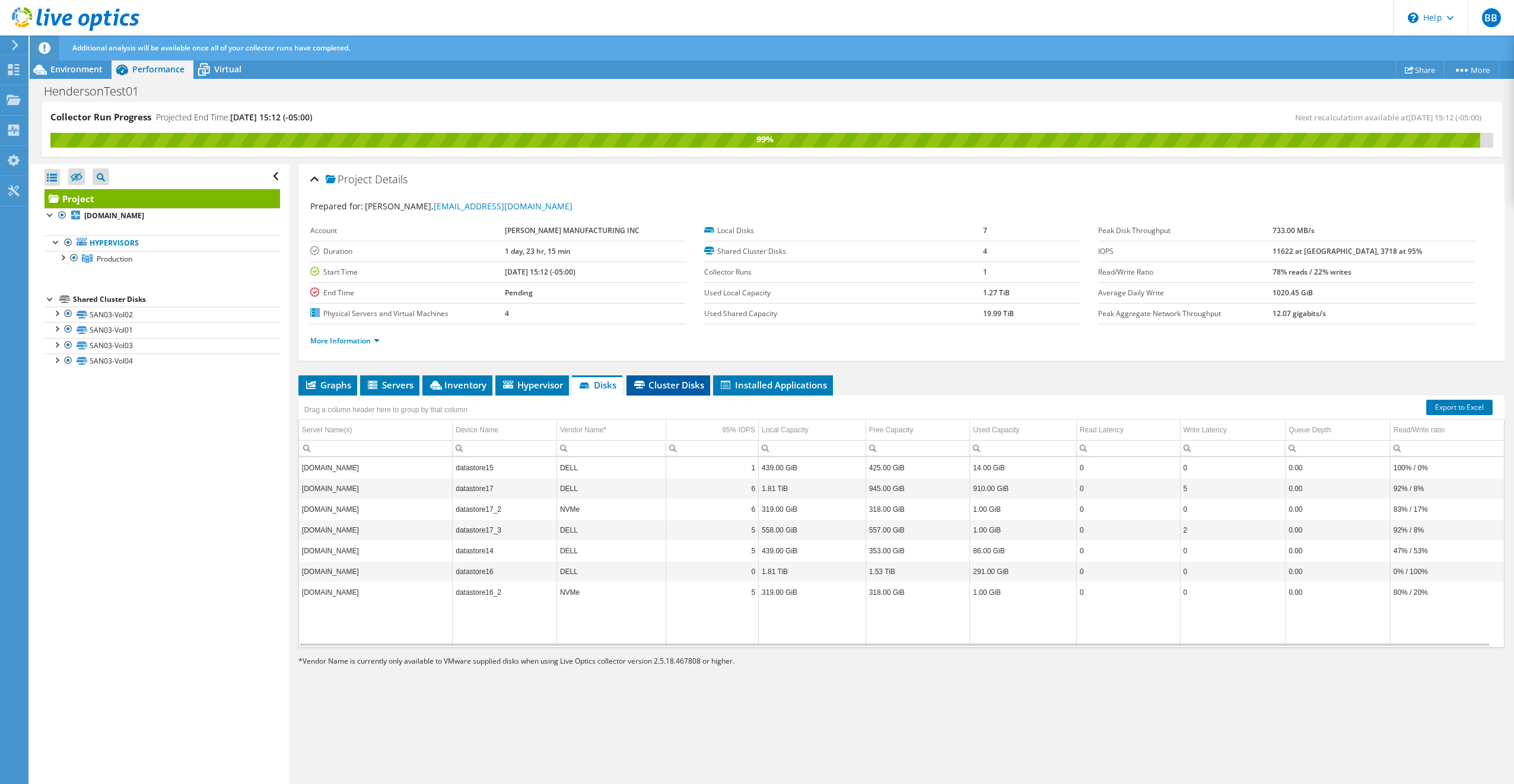
click at [631, 385] on li "Cluster Disks" at bounding box center [668, 386] width 84 height 20
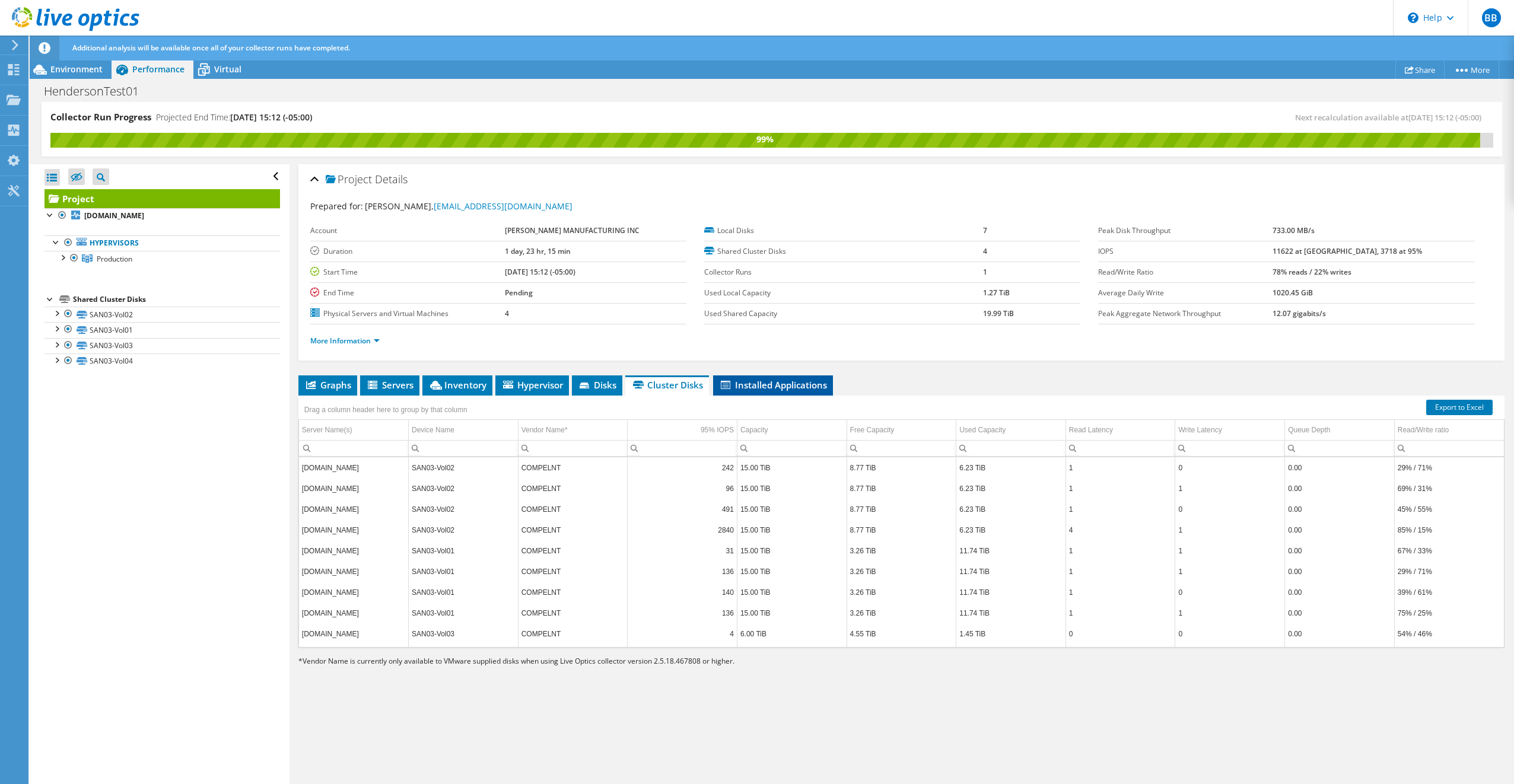
click at [750, 388] on span "Installed Applications" at bounding box center [772, 385] width 108 height 12
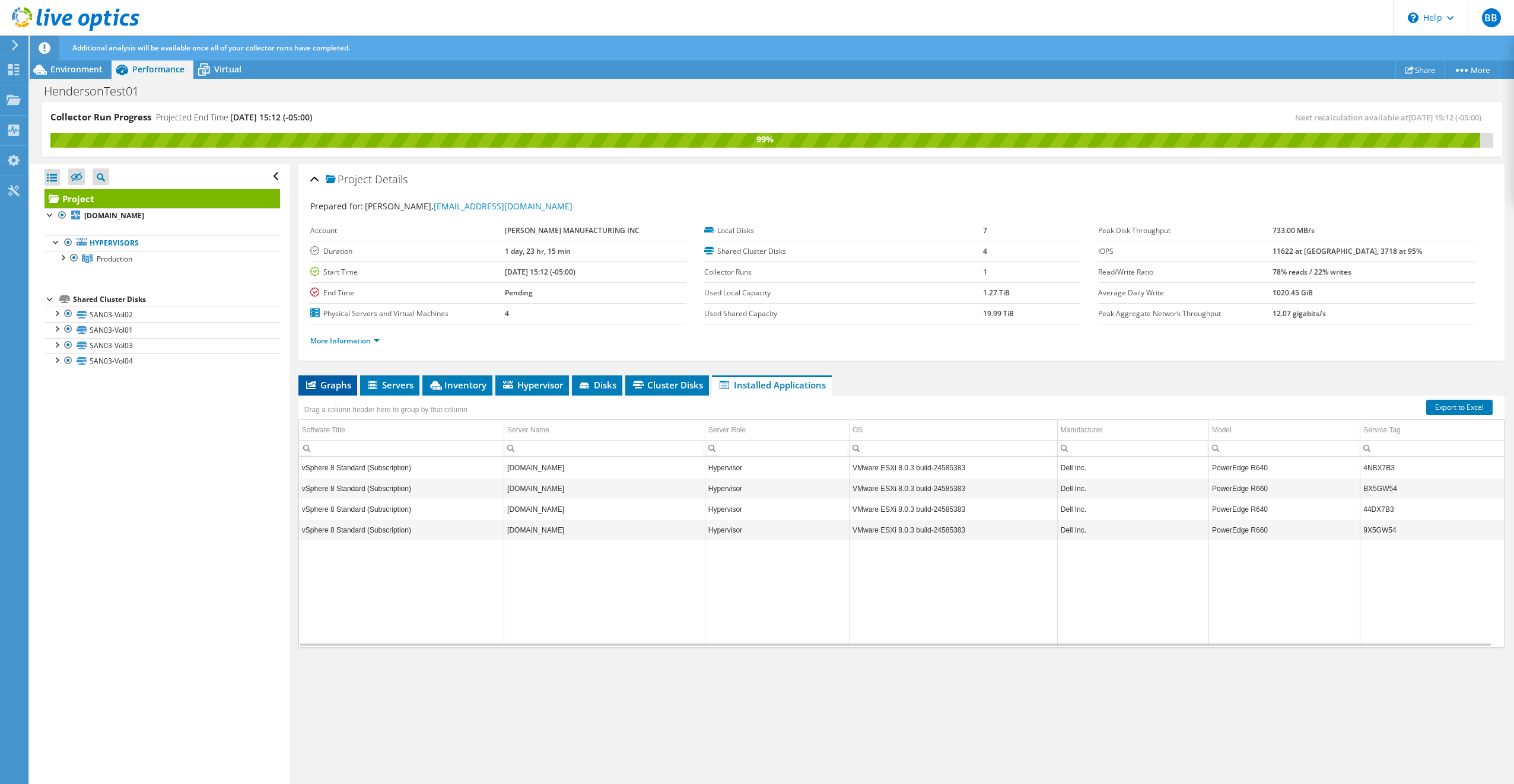
click at [318, 391] on li "Graphs" at bounding box center [328, 386] width 59 height 20
